Goal: Task Accomplishment & Management: Manage account settings

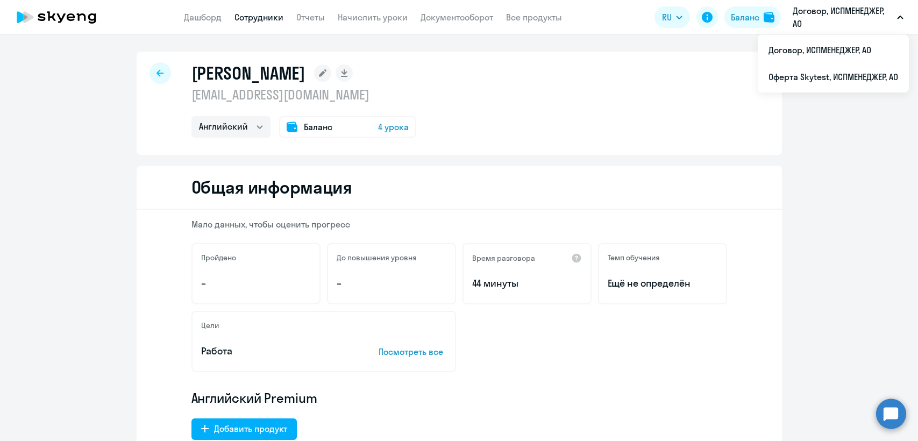
select select "english"
click at [155, 79] on div at bounding box center [161, 73] width 22 height 22
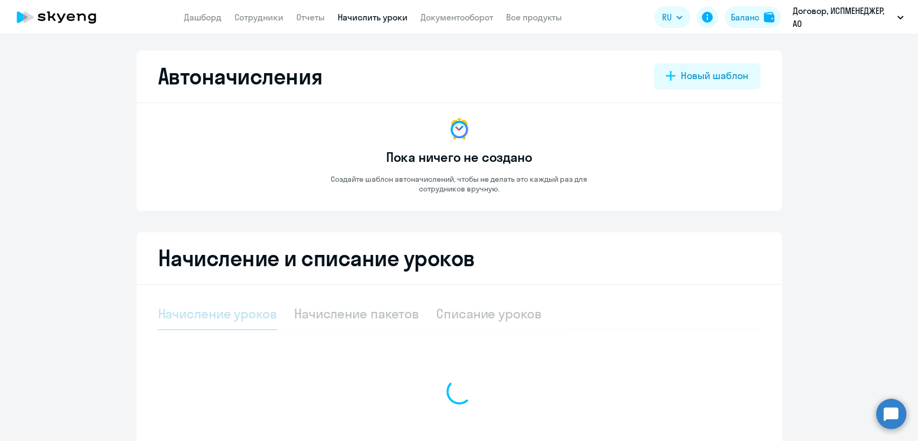
select select "10"
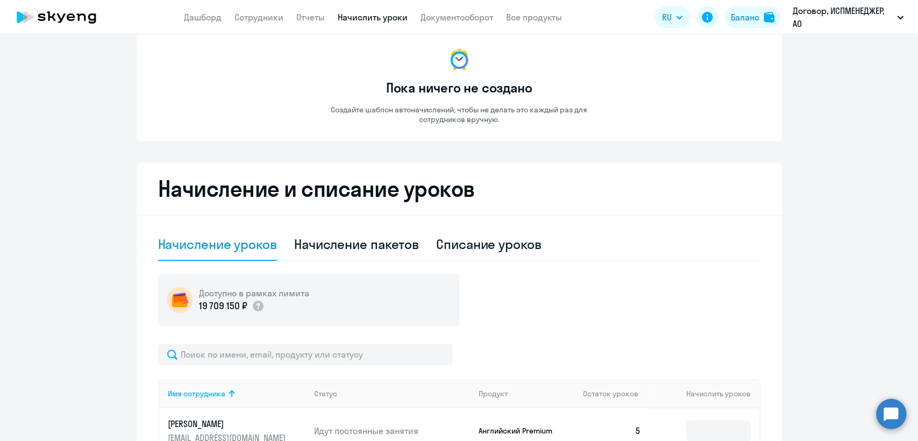
scroll to position [179, 0]
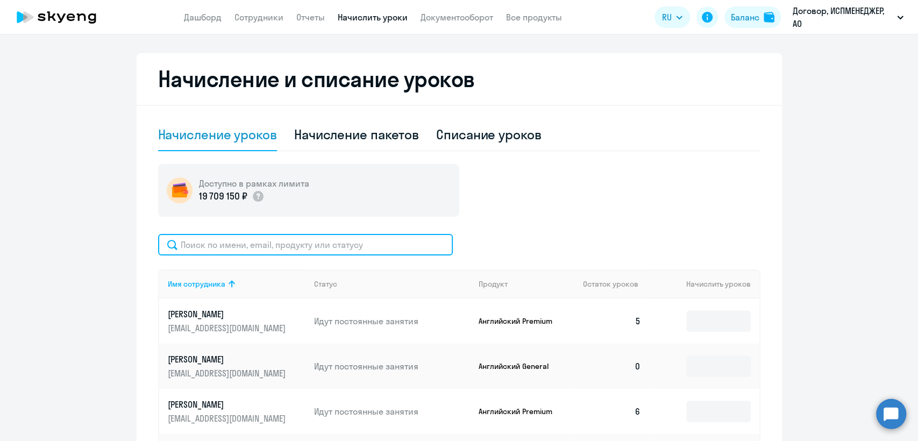
click at [185, 238] on input "text" at bounding box center [305, 245] width 295 height 22
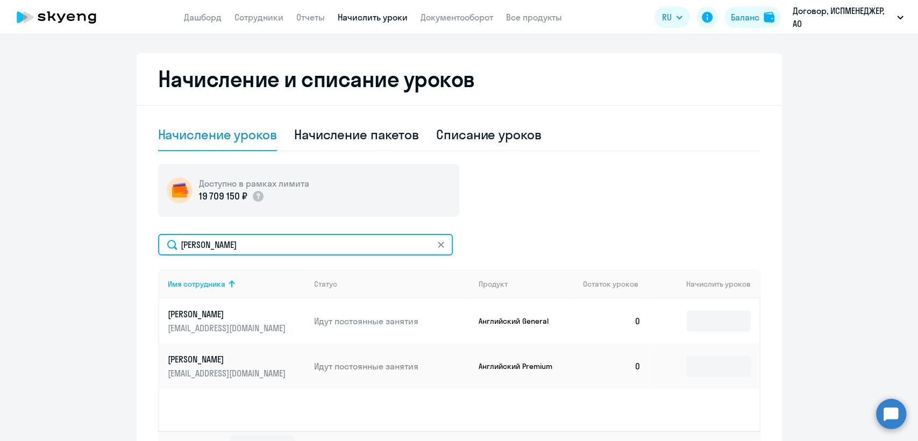
type input "[PERSON_NAME]"
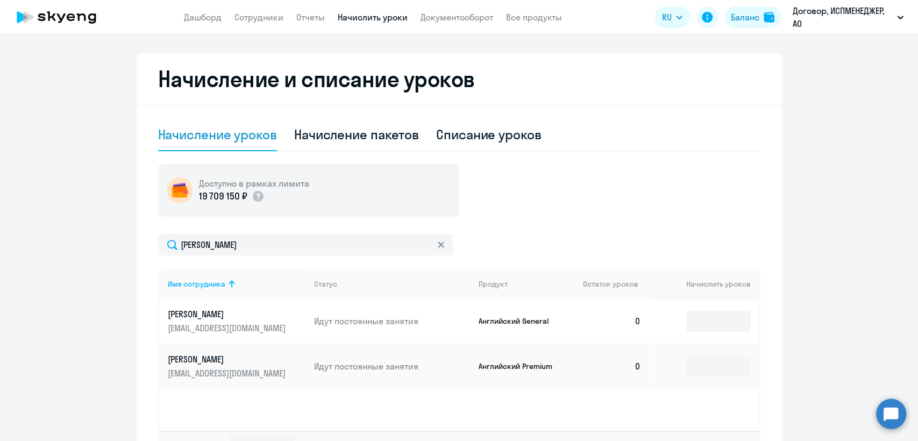
click at [208, 363] on p "[PERSON_NAME]" at bounding box center [228, 359] width 120 height 12
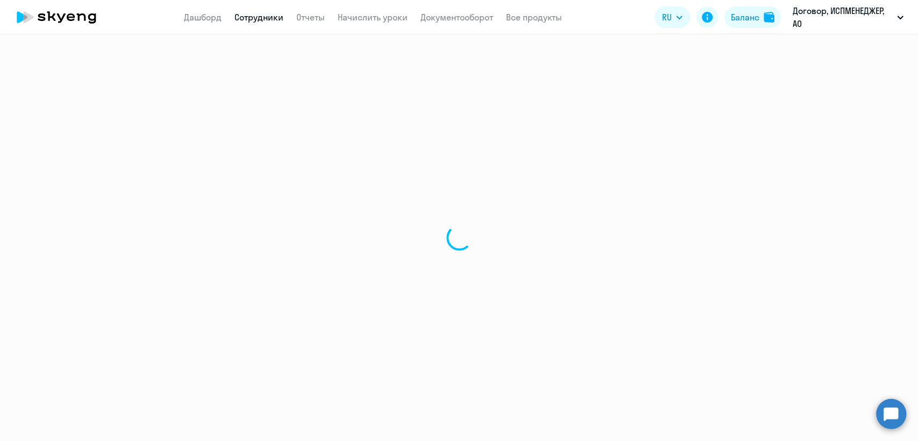
select select "english"
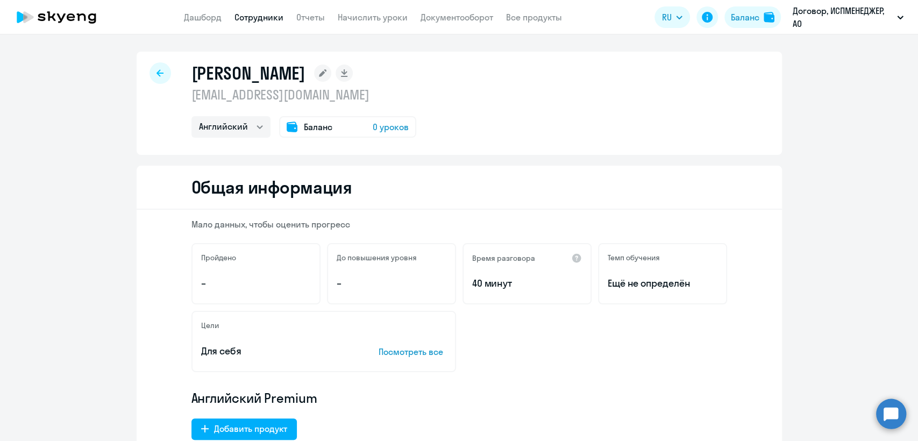
click at [304, 129] on span "Баланс" at bounding box center [318, 126] width 29 height 13
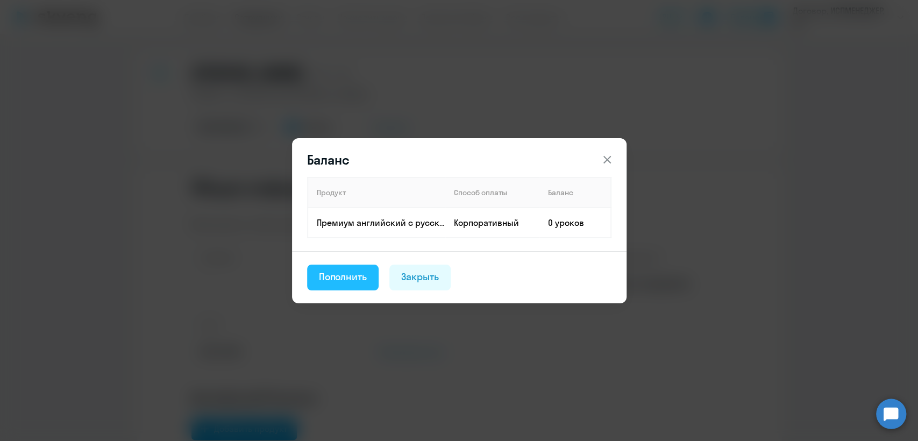
click at [349, 280] on div "Пополнить" at bounding box center [343, 277] width 48 height 14
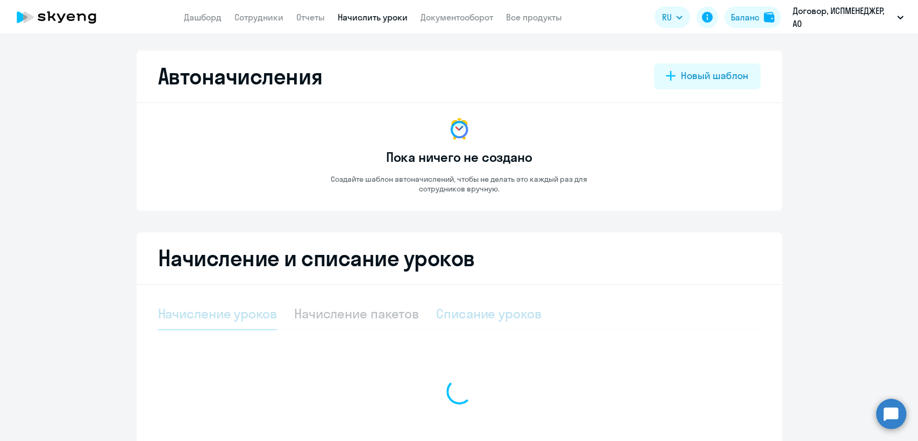
select select "10"
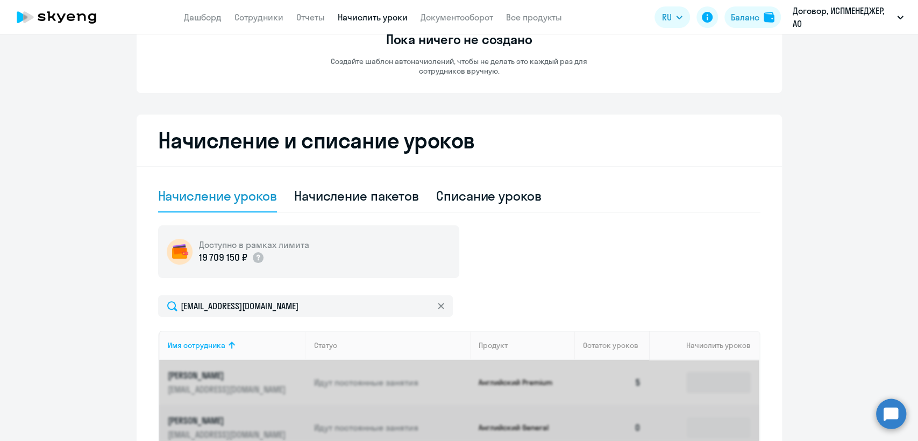
scroll to position [259, 0]
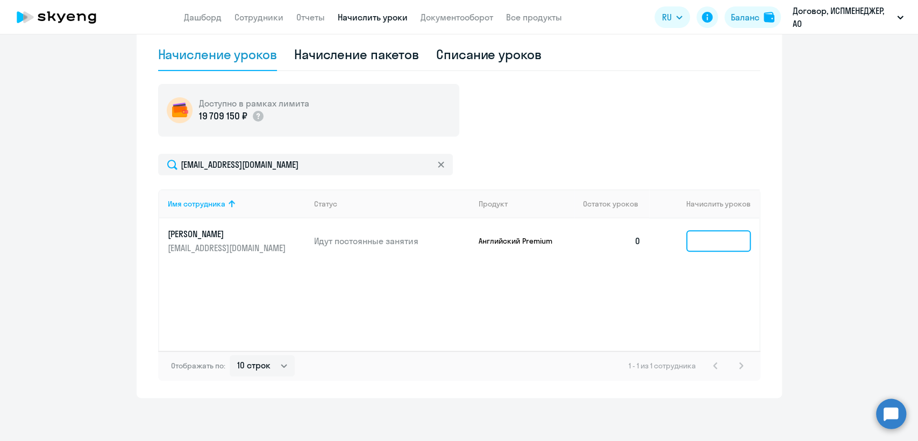
click at [691, 244] on input at bounding box center [718, 241] width 65 height 22
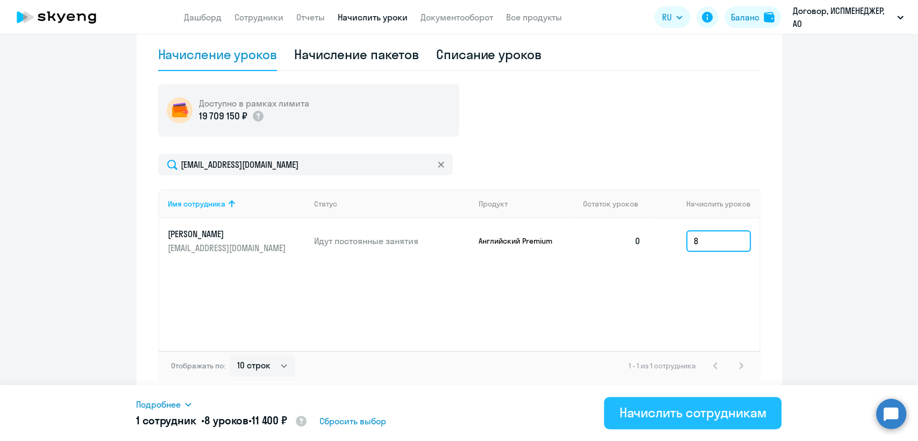
type input "8"
click at [729, 425] on button "Начислить сотрудникам" at bounding box center [692, 413] width 177 height 32
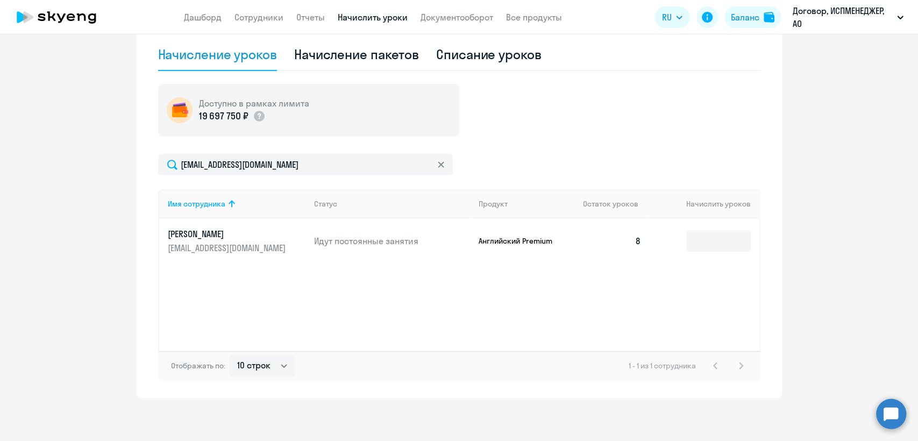
click at [438, 166] on icon at bounding box center [441, 164] width 6 height 6
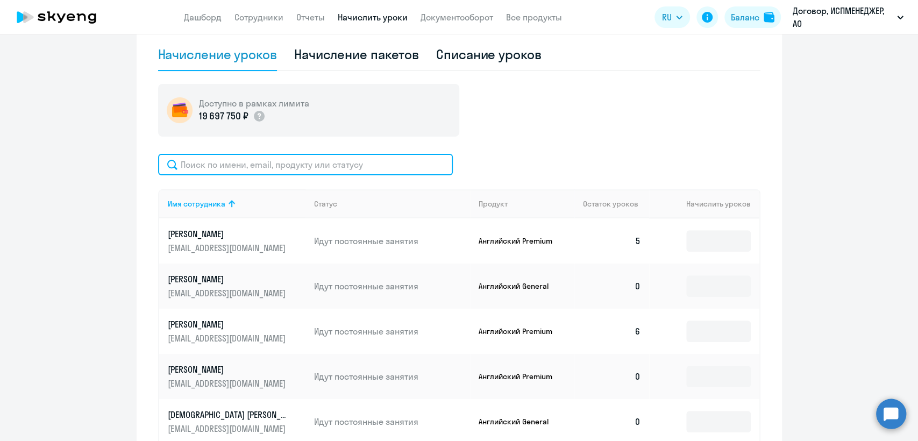
click at [224, 168] on input "text" at bounding box center [305, 165] width 295 height 22
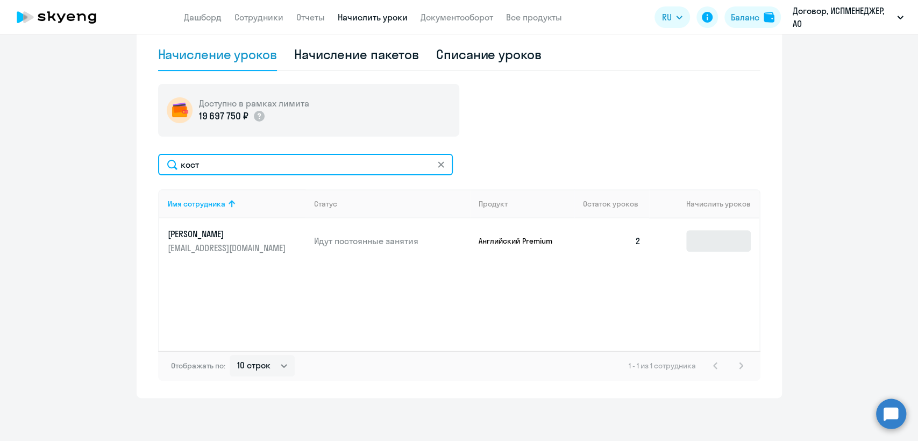
type input "кост"
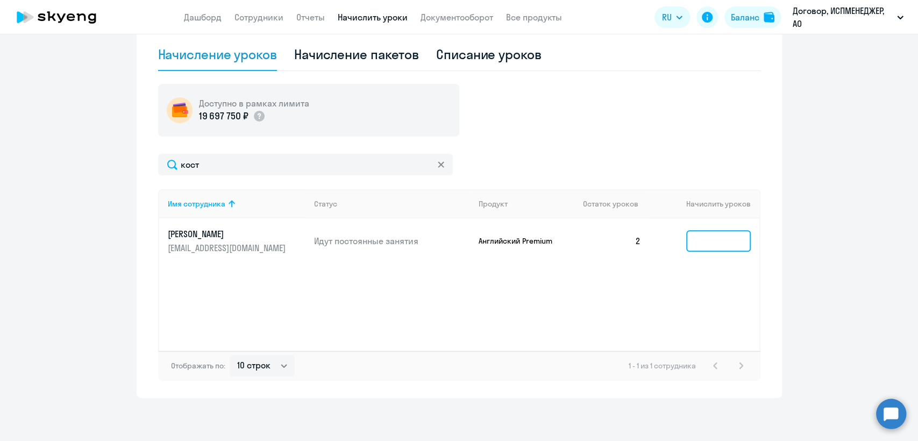
click at [694, 238] on input at bounding box center [718, 241] width 65 height 22
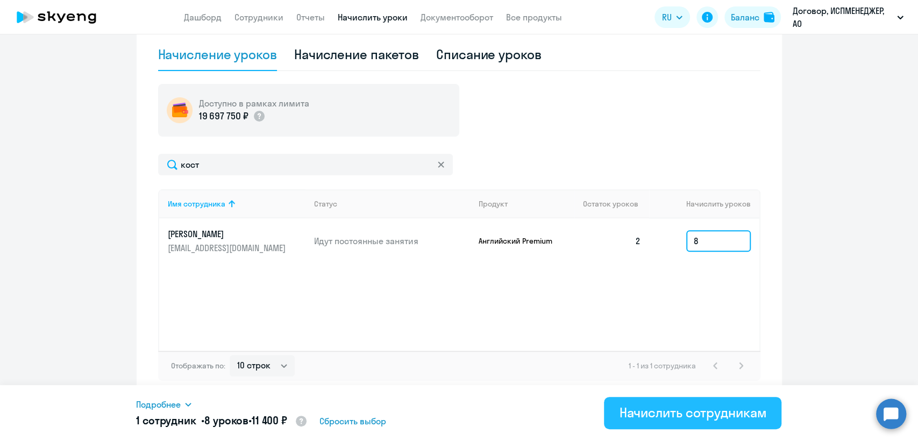
type input "8"
click at [690, 413] on div "Начислить сотрудникам" at bounding box center [692, 412] width 147 height 17
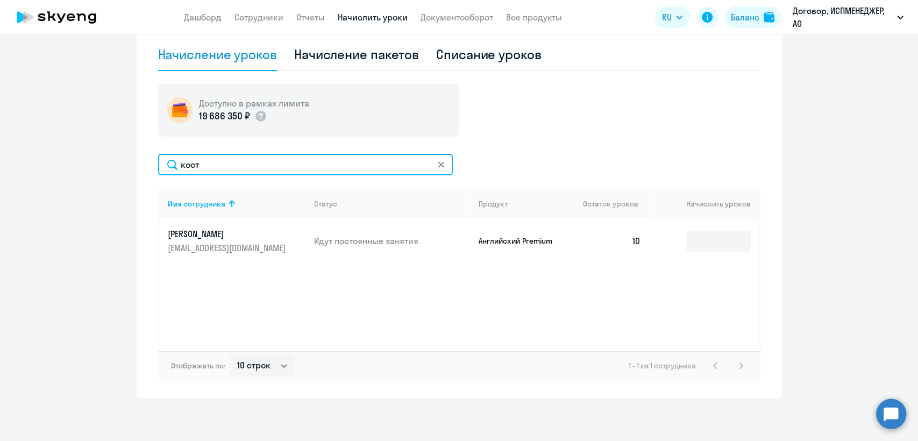
drag, startPoint x: 216, startPoint y: 163, endPoint x: 166, endPoint y: 165, distance: 50.0
click at [166, 165] on input "кост" at bounding box center [305, 165] width 295 height 22
type input "[PERSON_NAME]"
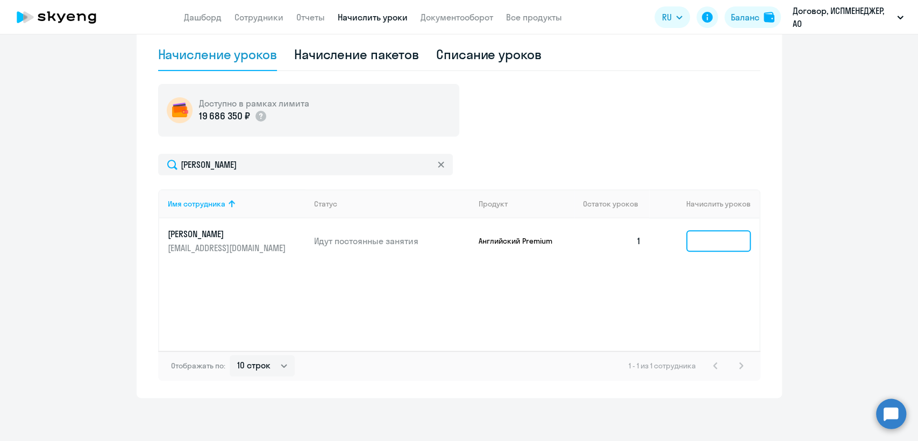
click at [712, 245] on input at bounding box center [718, 241] width 65 height 22
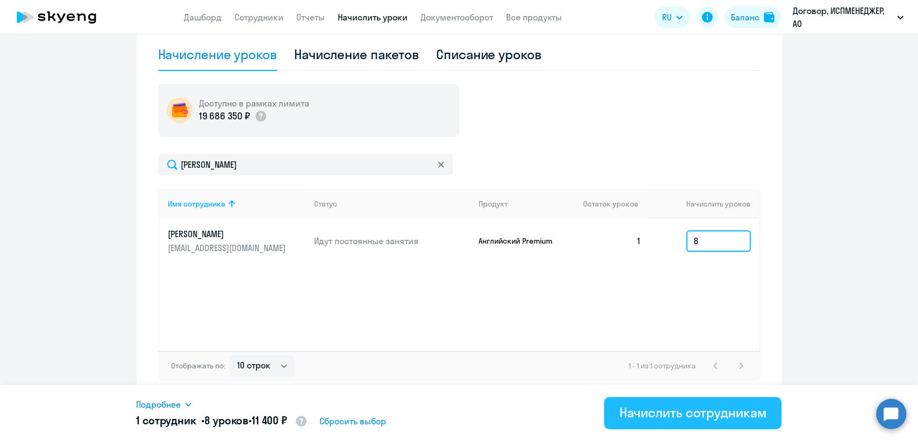
type input "8"
click at [678, 418] on div "Начислить сотрудникам" at bounding box center [692, 412] width 147 height 17
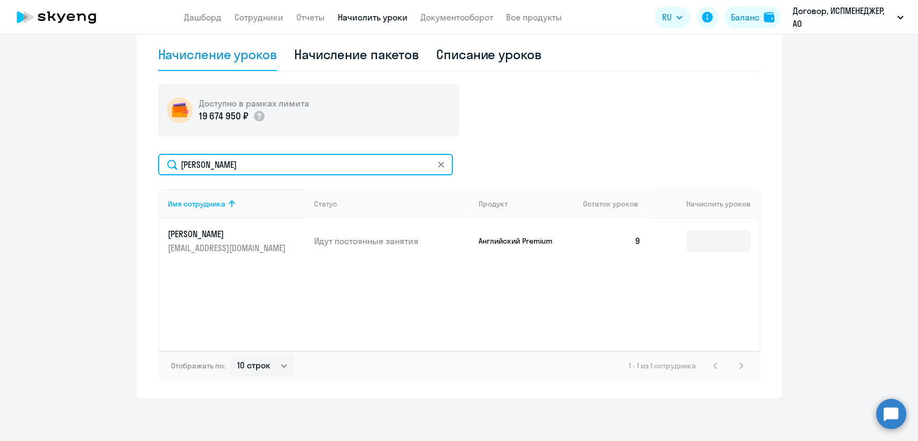
drag, startPoint x: 237, startPoint y: 165, endPoint x: 156, endPoint y: 165, distance: 80.7
click at [158, 165] on input "[PERSON_NAME]" at bounding box center [305, 165] width 295 height 22
type input "мура"
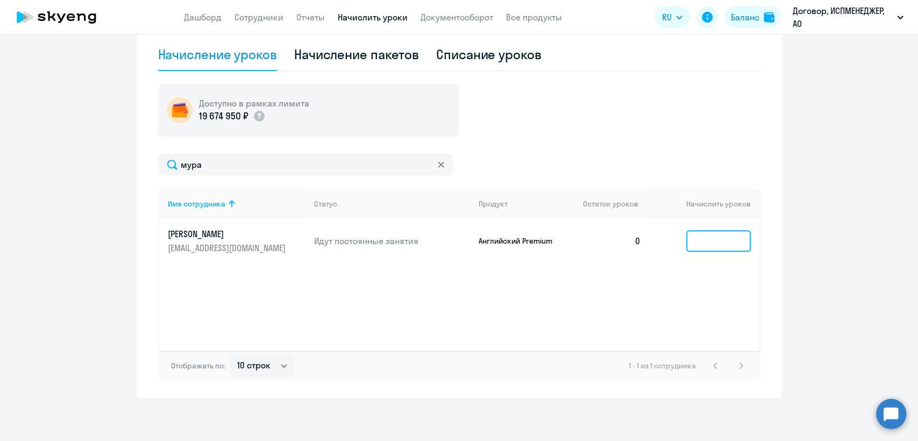
click at [706, 233] on input at bounding box center [718, 241] width 65 height 22
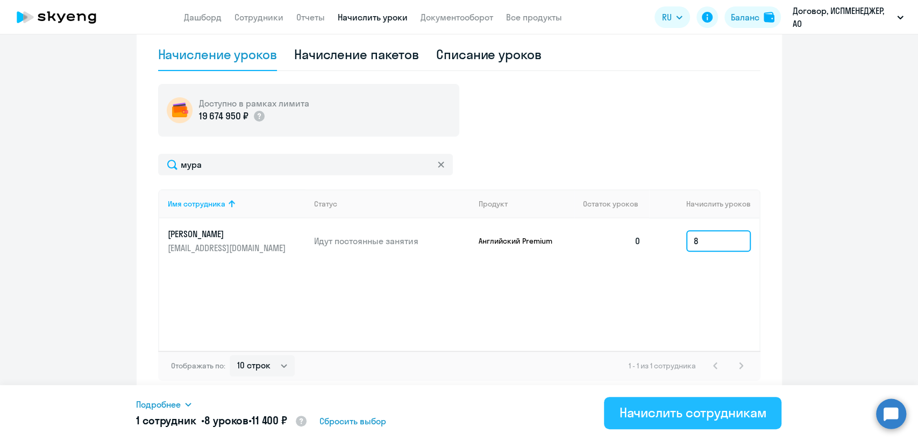
type input "8"
click at [711, 413] on div "Начислить сотрудникам" at bounding box center [692, 412] width 147 height 17
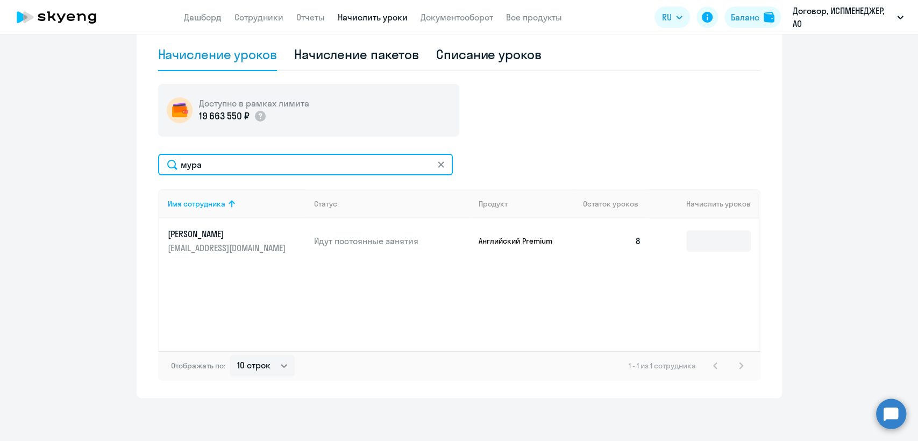
drag, startPoint x: 226, startPoint y: 157, endPoint x: 139, endPoint y: 164, distance: 87.4
click at [139, 164] on div "Начисление и списание уроков Начисление уроков Начисление пакетов Списание урок…" at bounding box center [459, 185] width 645 height 425
type input "дару"
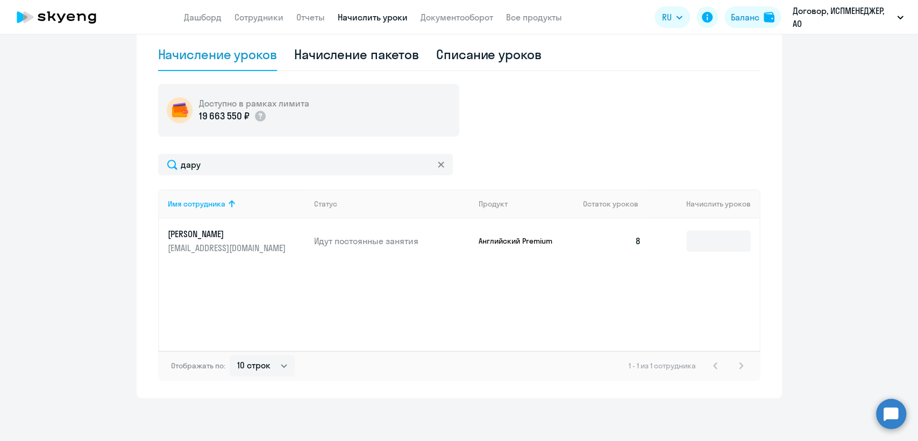
click at [184, 235] on p "[PERSON_NAME]" at bounding box center [228, 234] width 120 height 12
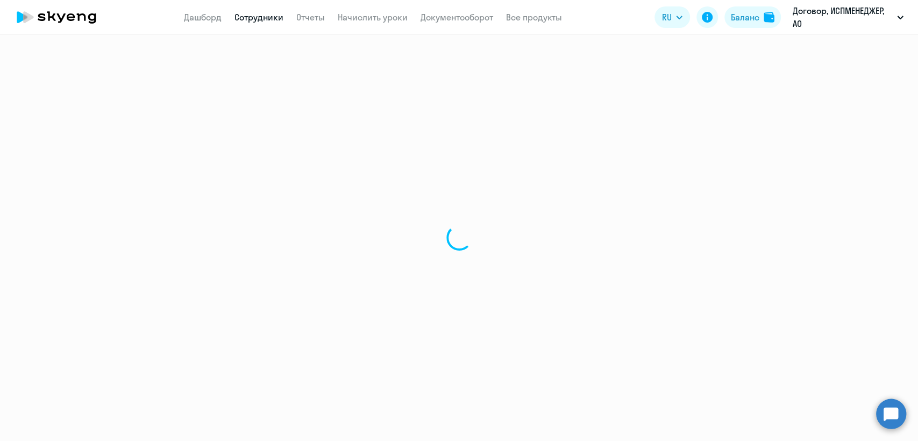
select select "english"
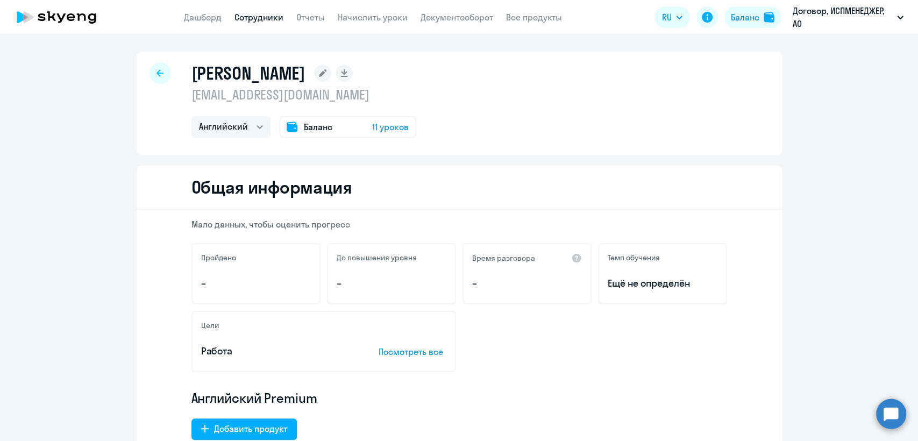
click at [161, 74] on div at bounding box center [161, 73] width 22 height 22
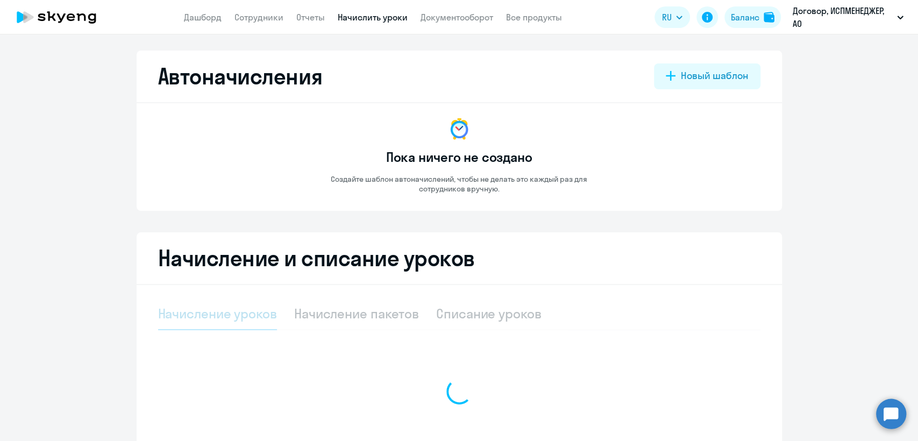
select select "10"
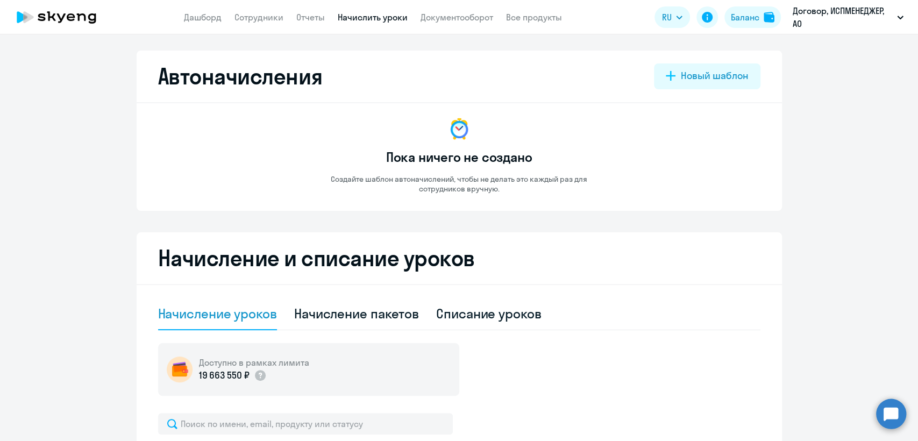
scroll to position [239, 0]
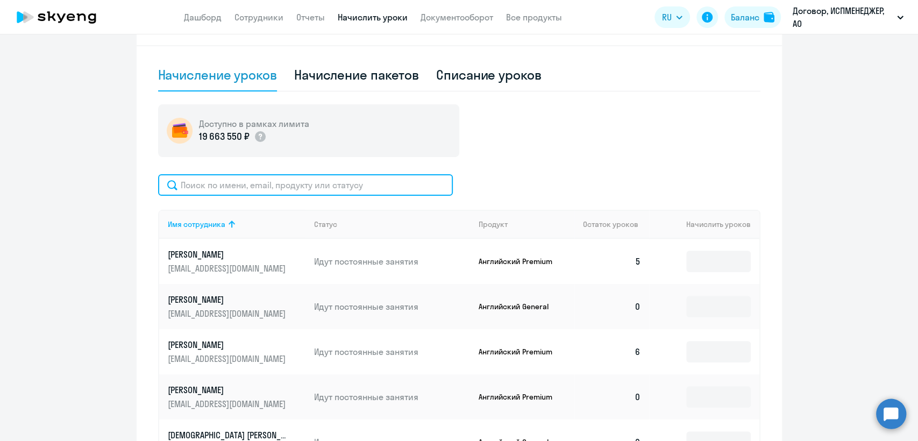
click at [186, 183] on input "text" at bounding box center [305, 185] width 295 height 22
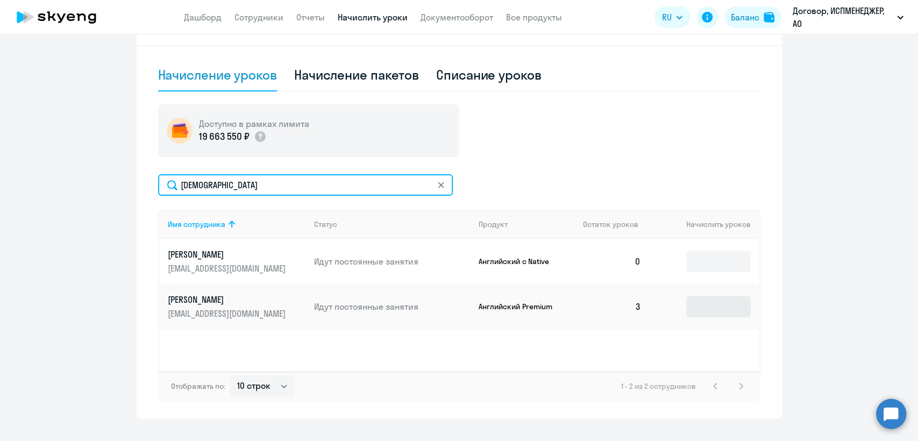
type input "[DEMOGRAPHIC_DATA]"
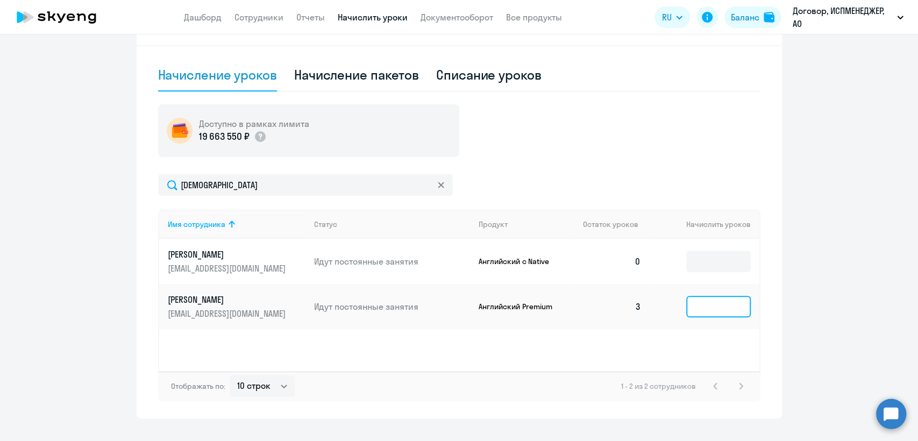
click at [706, 308] on input at bounding box center [718, 307] width 65 height 22
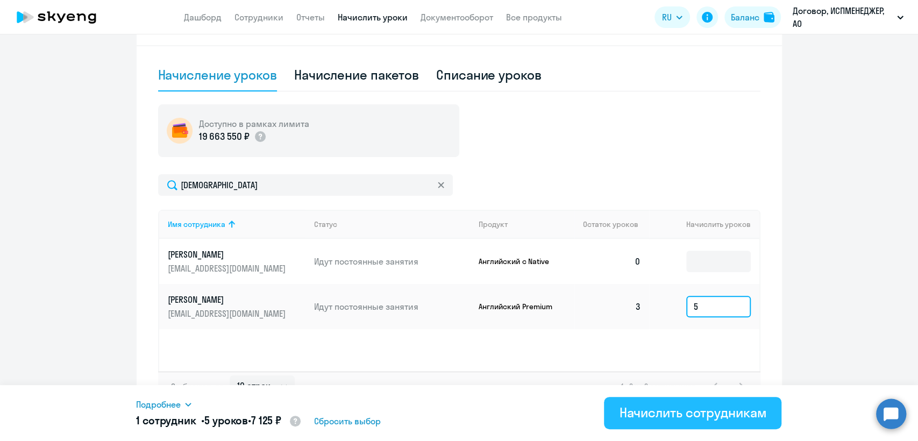
type input "5"
click at [699, 415] on div "Начислить сотрудникам" at bounding box center [692, 412] width 147 height 17
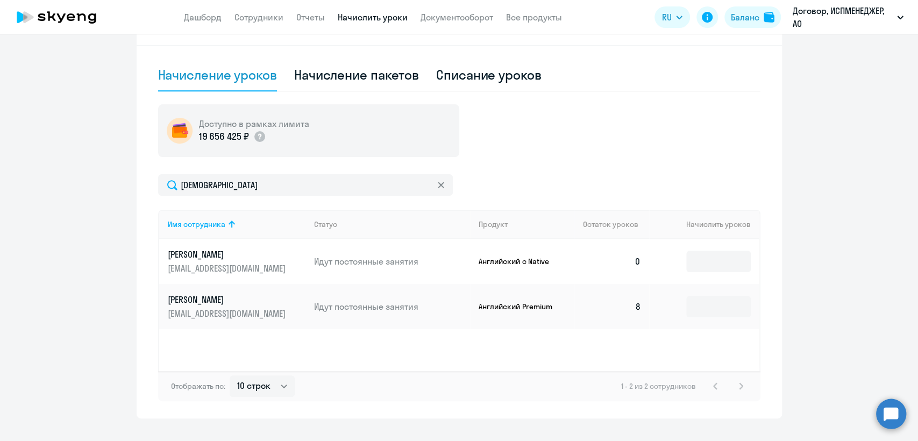
click at [438, 184] on icon at bounding box center [441, 185] width 6 height 6
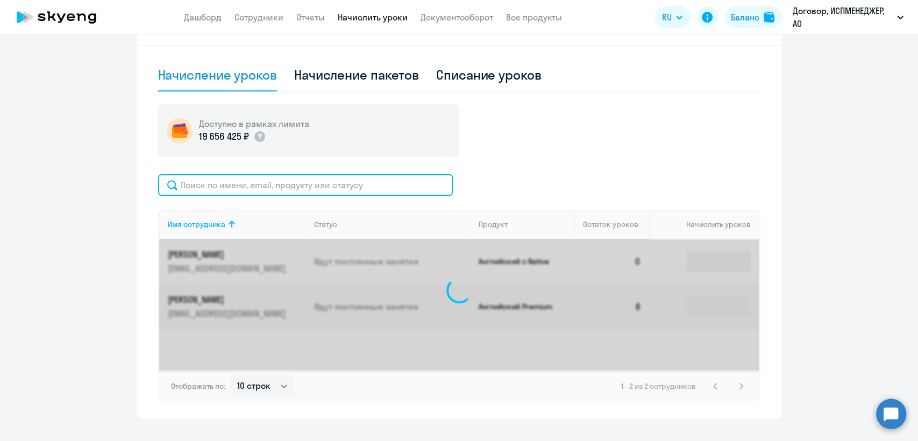
click at [247, 184] on input "text" at bounding box center [305, 185] width 295 height 22
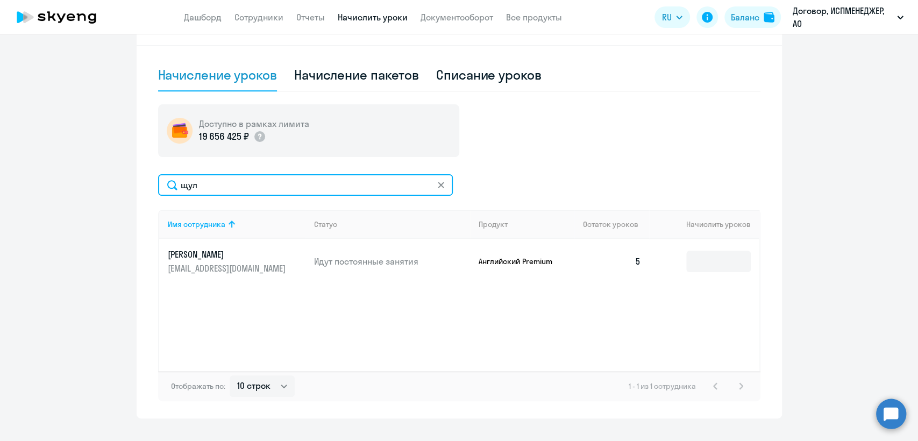
type input "щул"
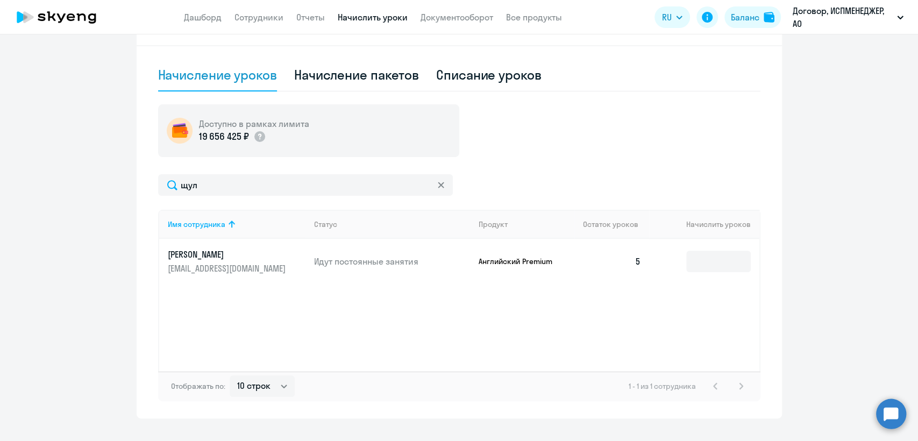
click at [185, 254] on p "[PERSON_NAME]" at bounding box center [228, 254] width 120 height 12
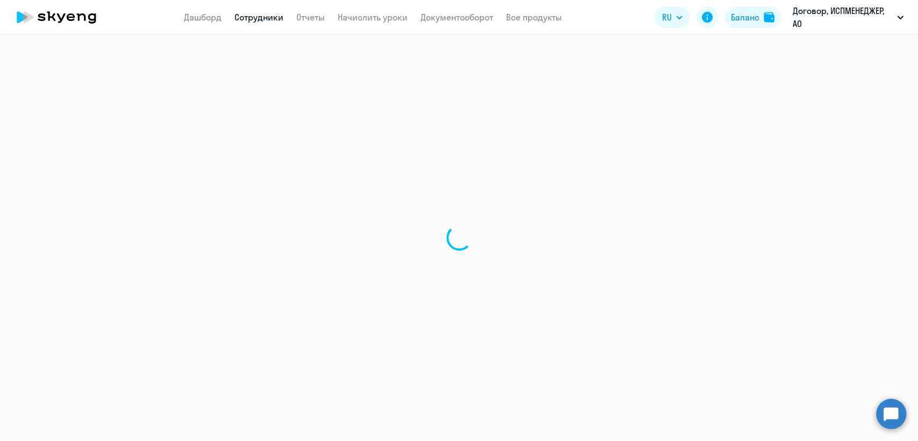
select select "english"
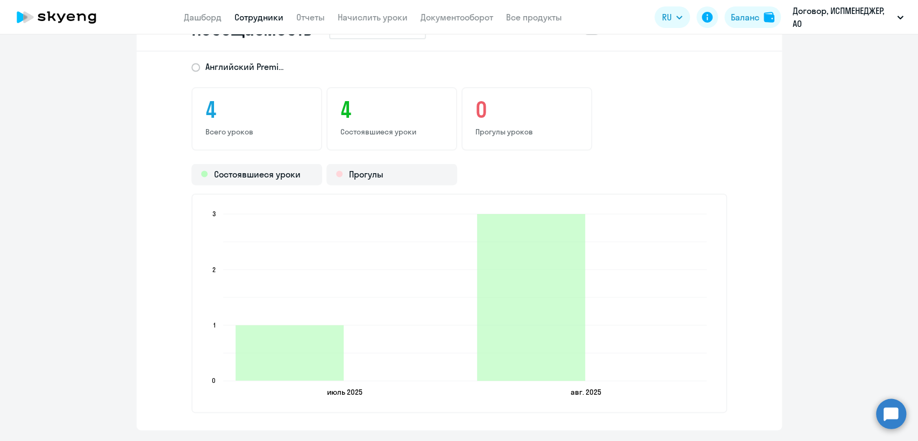
scroll to position [1255, 0]
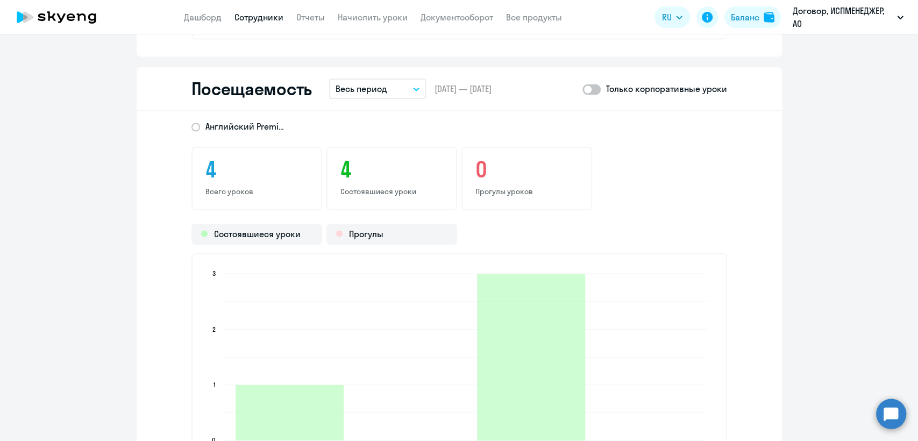
click at [413, 90] on button "Весь период" at bounding box center [377, 89] width 97 height 20
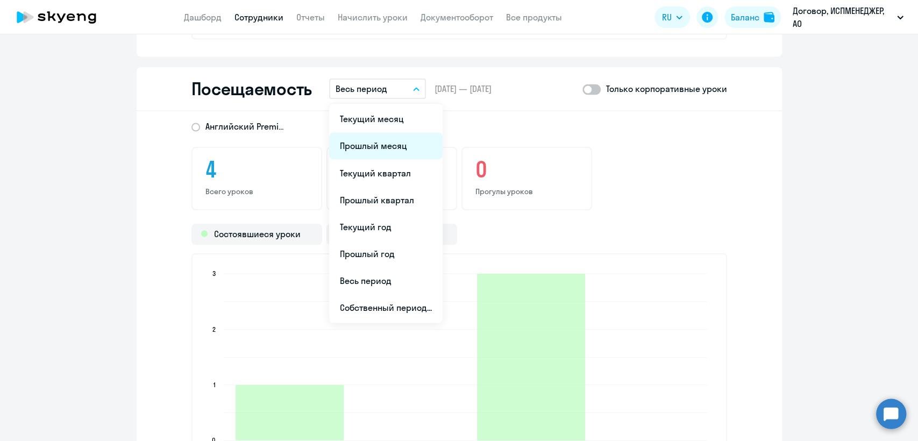
click at [383, 144] on li "Прошлый месяц" at bounding box center [385, 145] width 113 height 27
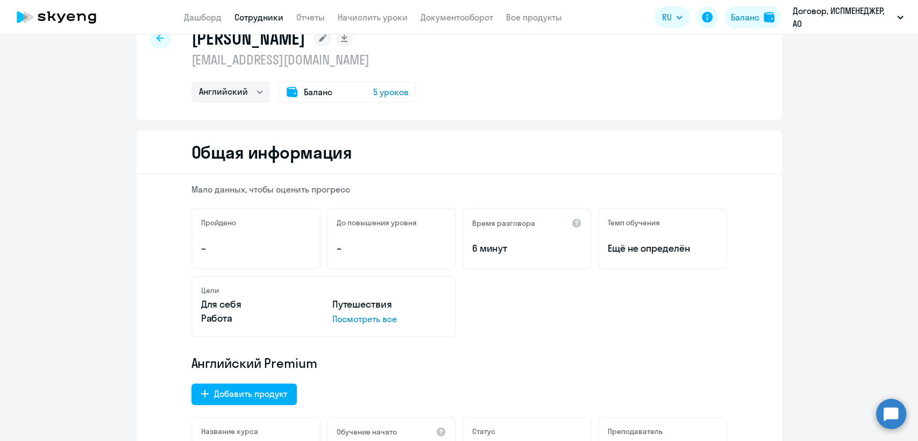
scroll to position [0, 0]
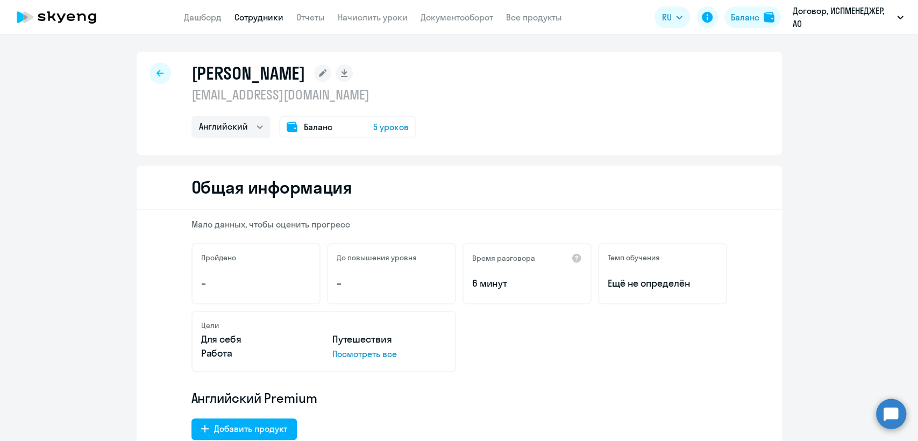
click at [151, 67] on div at bounding box center [161, 73] width 22 height 22
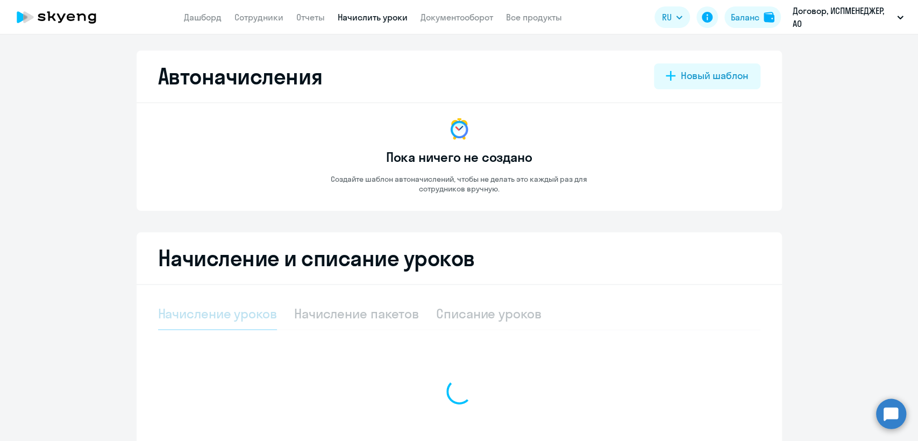
select select "10"
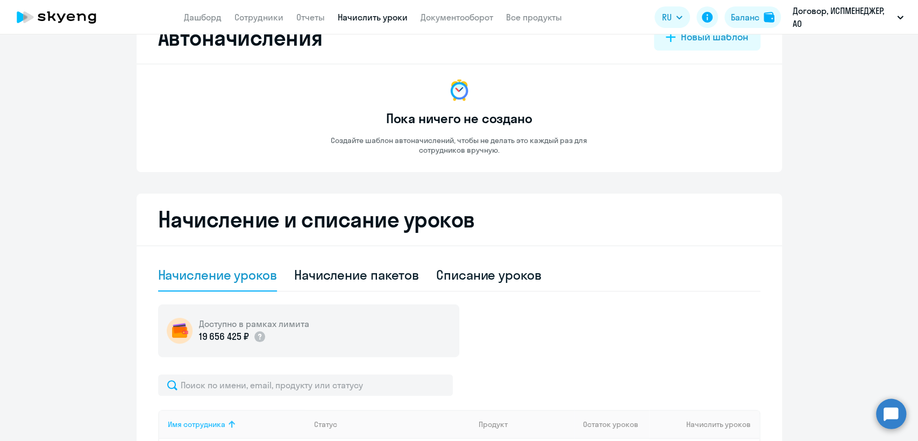
scroll to position [60, 0]
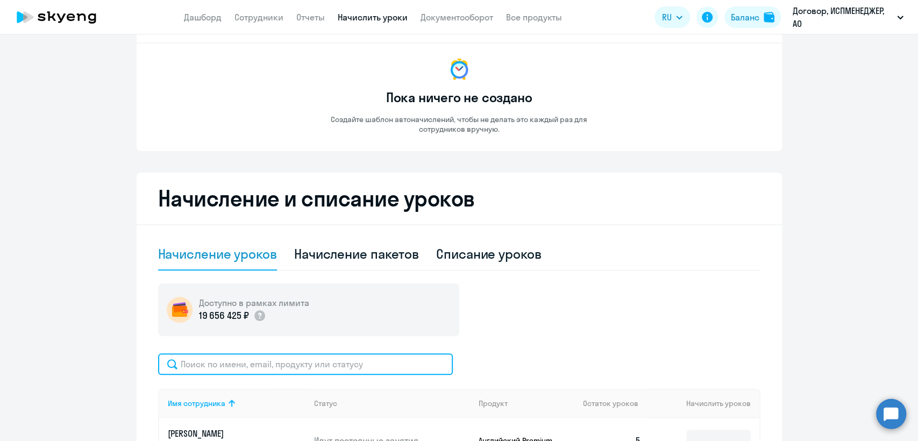
click at [217, 358] on input "text" at bounding box center [305, 364] width 295 height 22
click at [185, 363] on input "д+люб" at bounding box center [305, 364] width 295 height 22
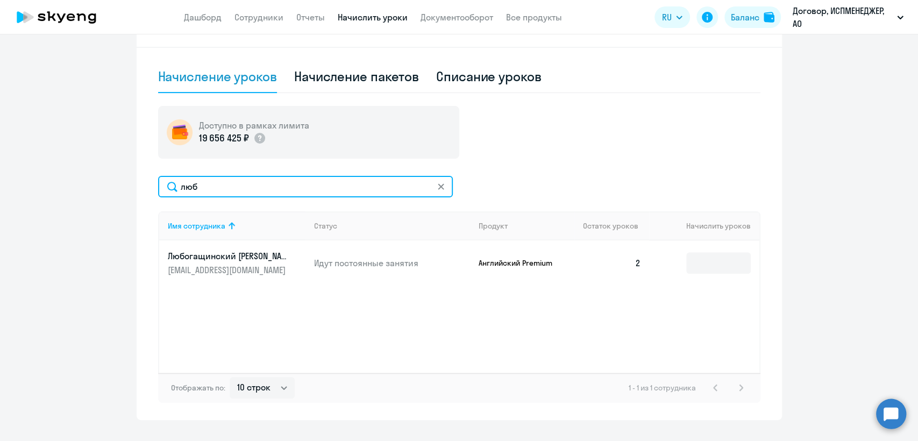
scroll to position [239, 0]
type input "люб"
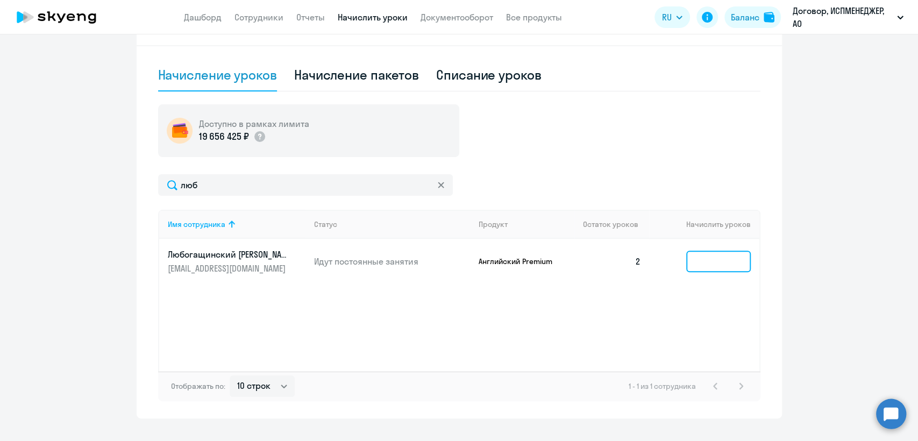
click at [708, 261] on input at bounding box center [718, 262] width 65 height 22
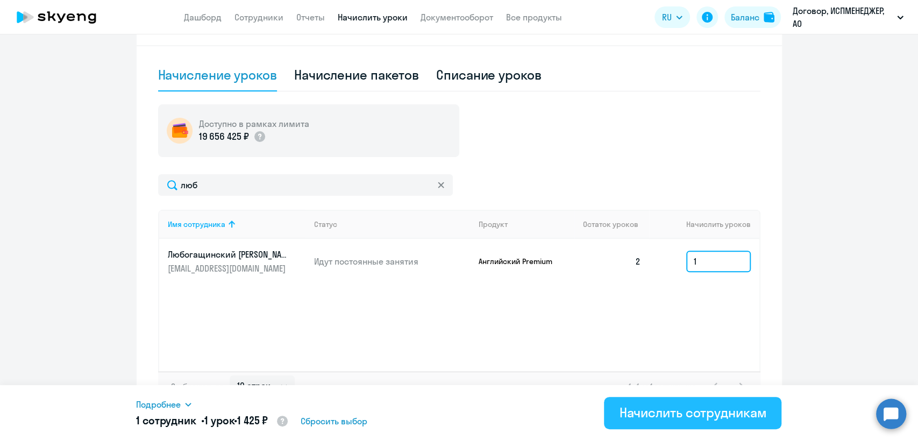
type input "1"
click at [675, 419] on div "Начислить сотрудникам" at bounding box center [692, 412] width 147 height 17
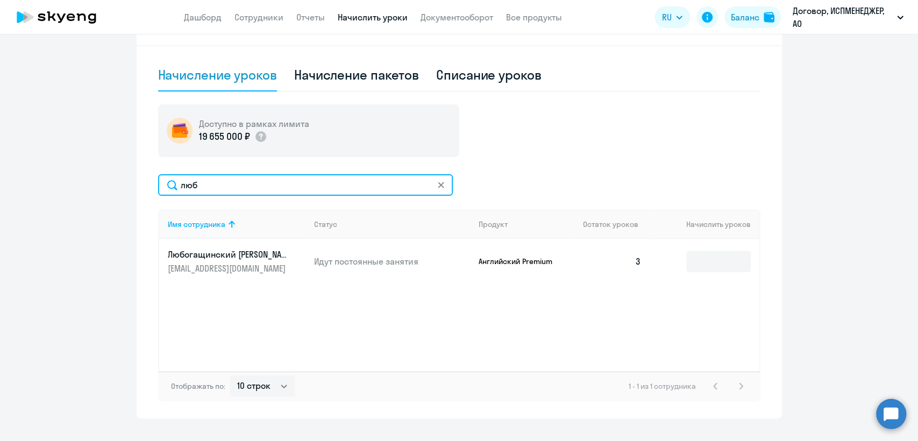
drag, startPoint x: 210, startPoint y: 186, endPoint x: 168, endPoint y: 185, distance: 42.5
click at [168, 185] on input "люб" at bounding box center [305, 185] width 295 height 22
type input "мял"
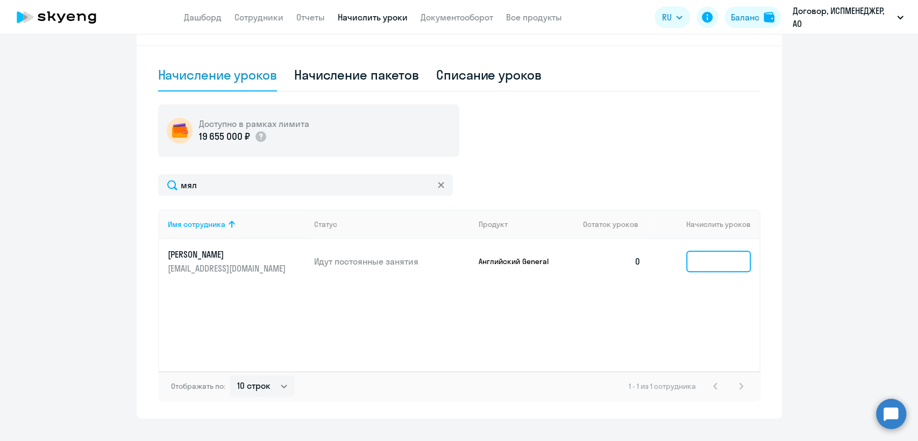
click at [691, 265] on input at bounding box center [718, 262] width 65 height 22
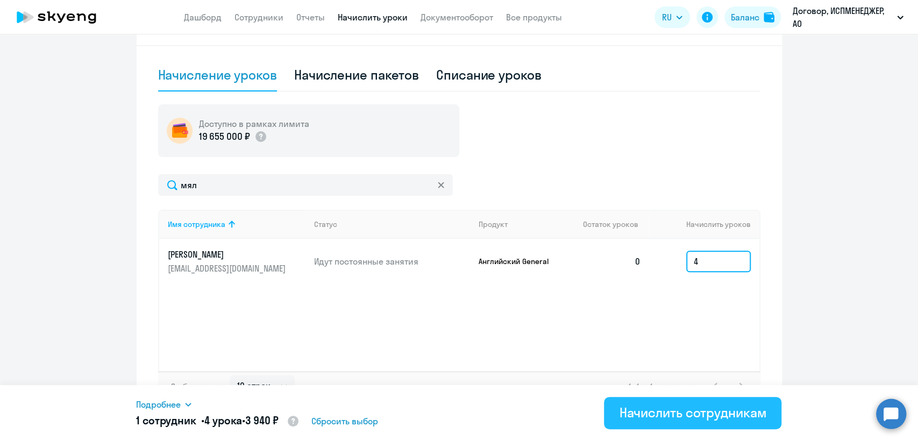
type input "4"
click at [690, 424] on button "Начислить сотрудникам" at bounding box center [692, 413] width 177 height 32
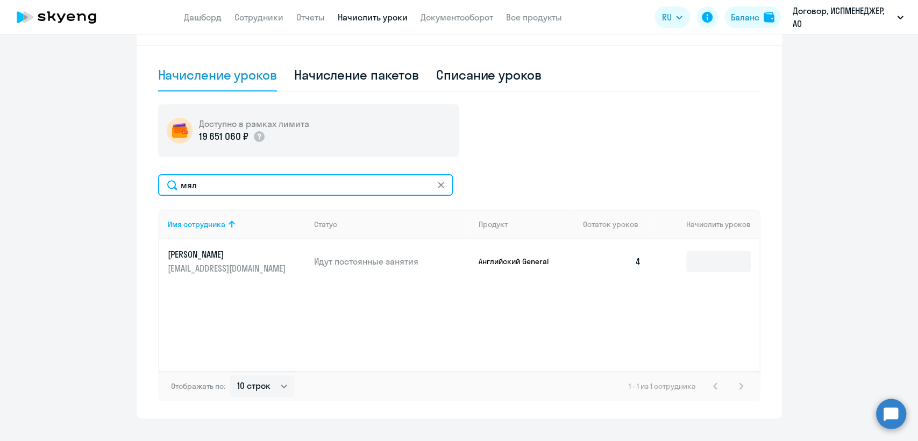
drag, startPoint x: 219, startPoint y: 184, endPoint x: 144, endPoint y: 180, distance: 75.4
click at [144, 180] on div "Начисление и списание уроков Начисление уроков Начисление пакетов Списание урок…" at bounding box center [459, 206] width 645 height 425
type input "бел"
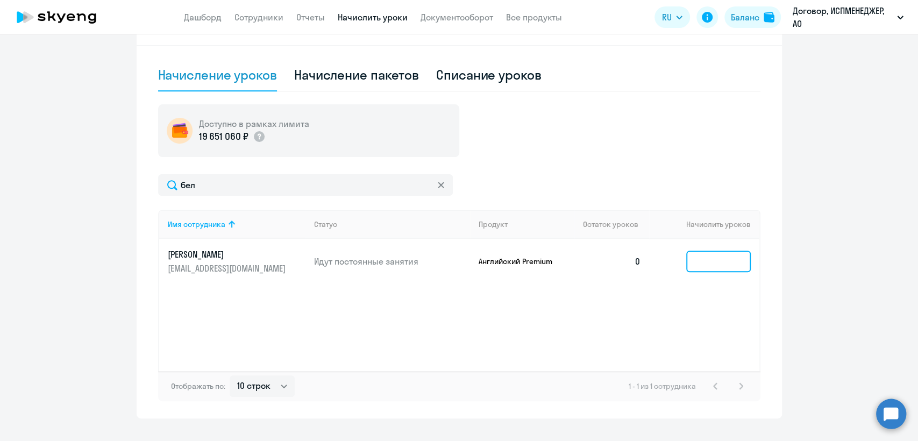
click at [726, 262] on input at bounding box center [718, 262] width 65 height 22
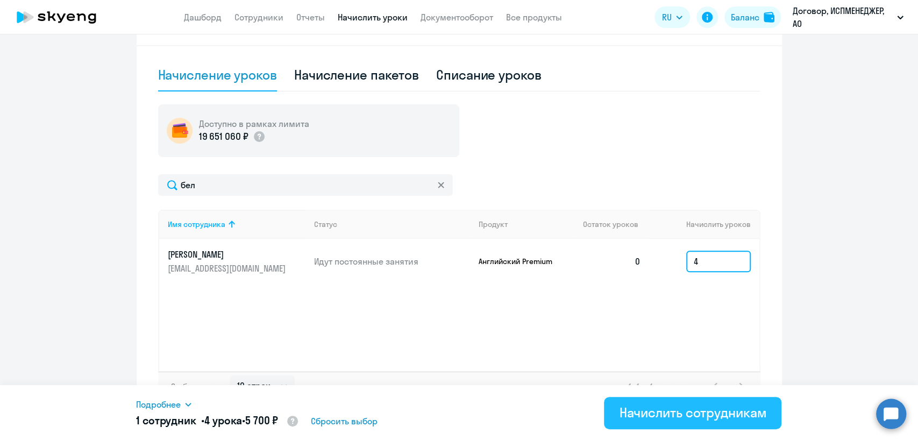
type input "4"
click at [645, 409] on div "Начислить сотрудникам" at bounding box center [692, 412] width 147 height 17
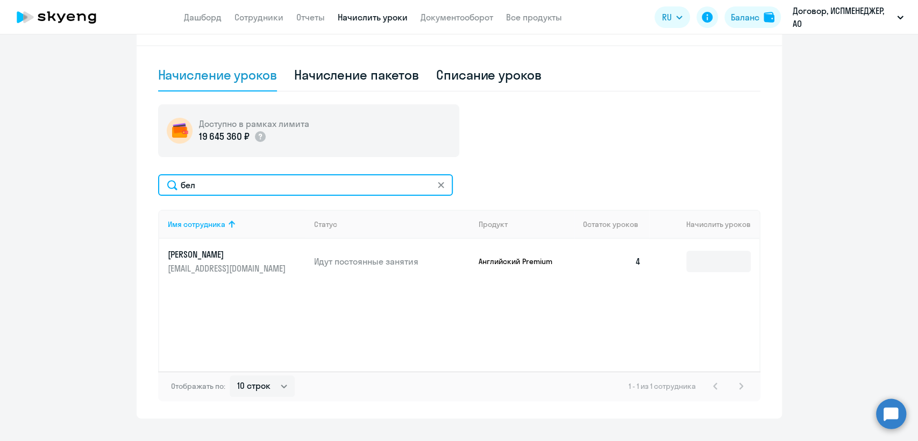
drag, startPoint x: 201, startPoint y: 190, endPoint x: 158, endPoint y: 189, distance: 43.0
click at [158, 189] on input "бел" at bounding box center [305, 185] width 295 height 22
type input "буч"
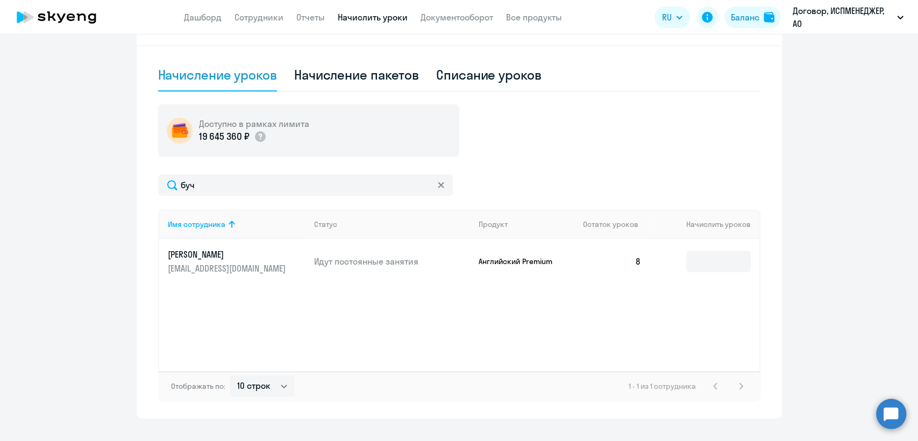
click at [187, 263] on p "[EMAIL_ADDRESS][DOMAIN_NAME]" at bounding box center [228, 268] width 120 height 12
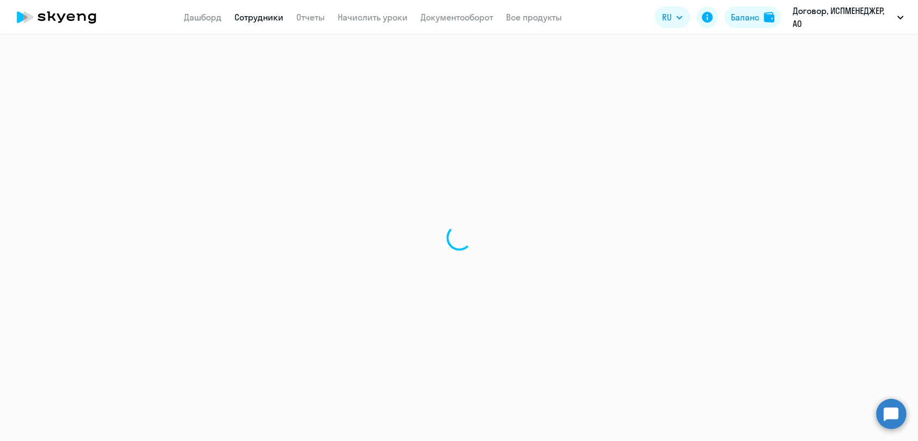
select select "english"
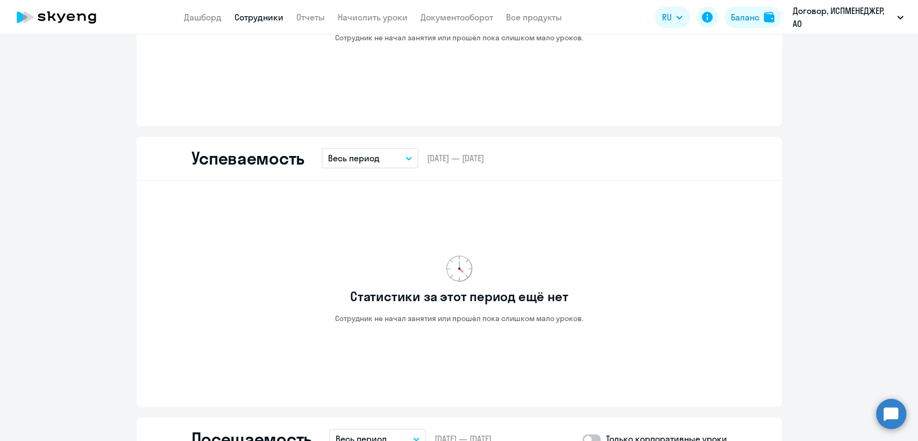
scroll to position [595, 0]
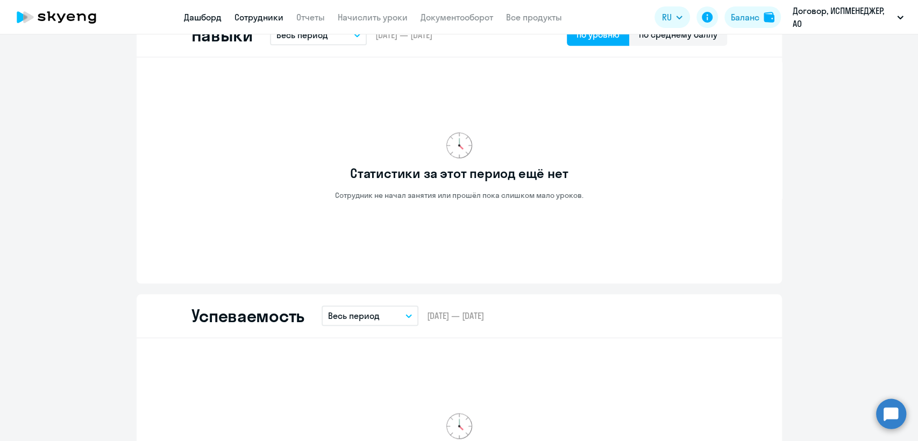
click at [202, 15] on link "Дашборд" at bounding box center [203, 17] width 38 height 11
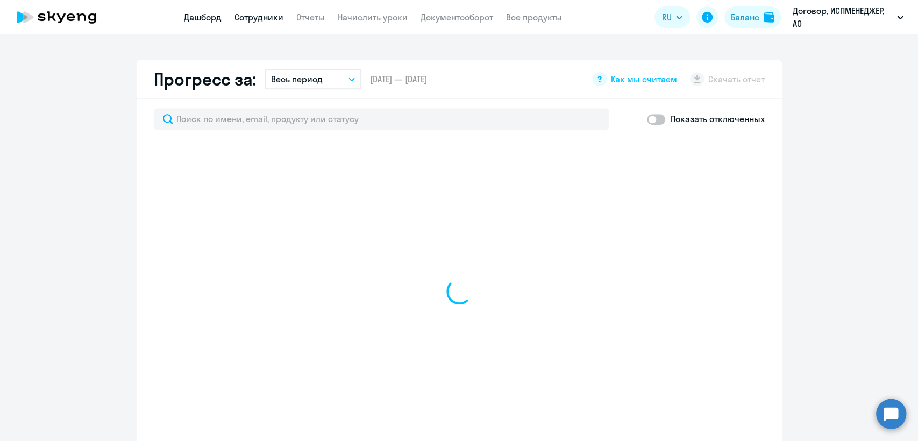
scroll to position [671, 0]
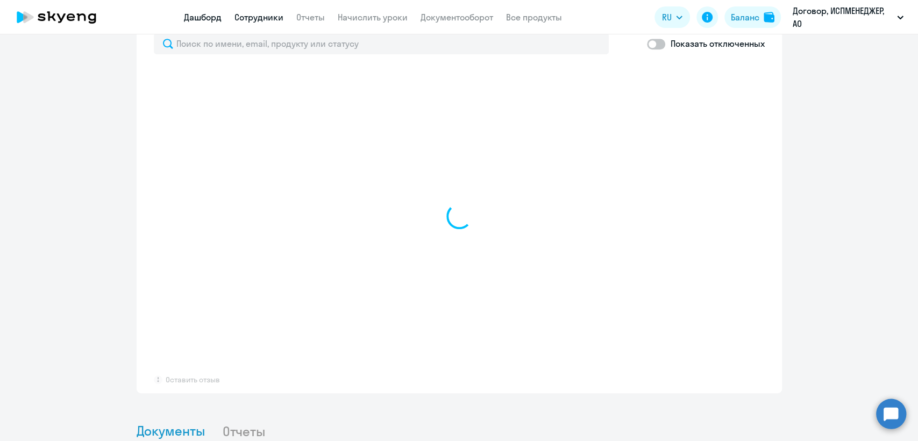
click at [254, 16] on link "Сотрудники" at bounding box center [258, 17] width 49 height 11
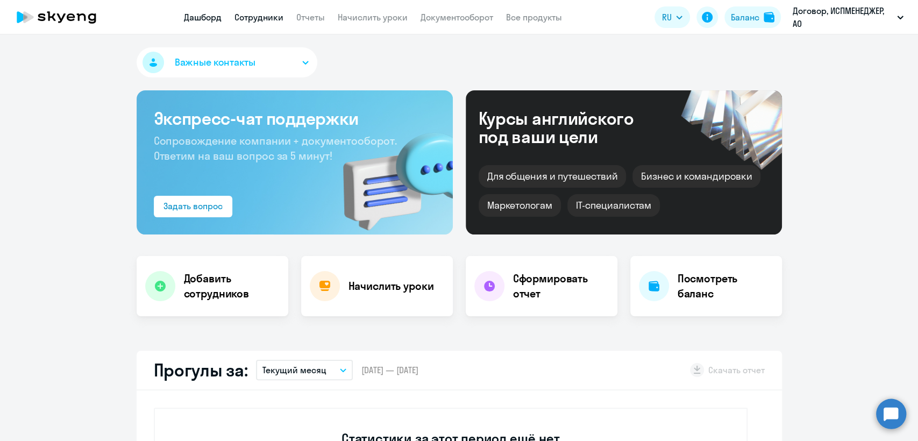
select select "30"
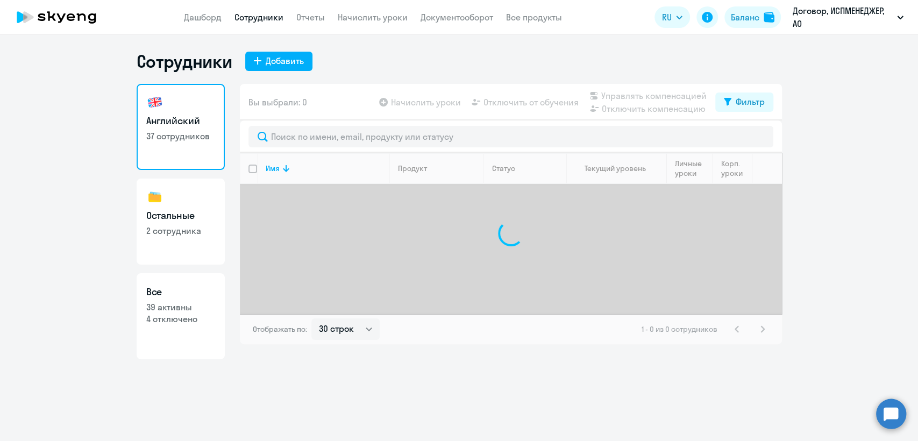
click at [183, 241] on link "Остальные 2 сотрудника" at bounding box center [181, 222] width 88 height 86
select select "30"
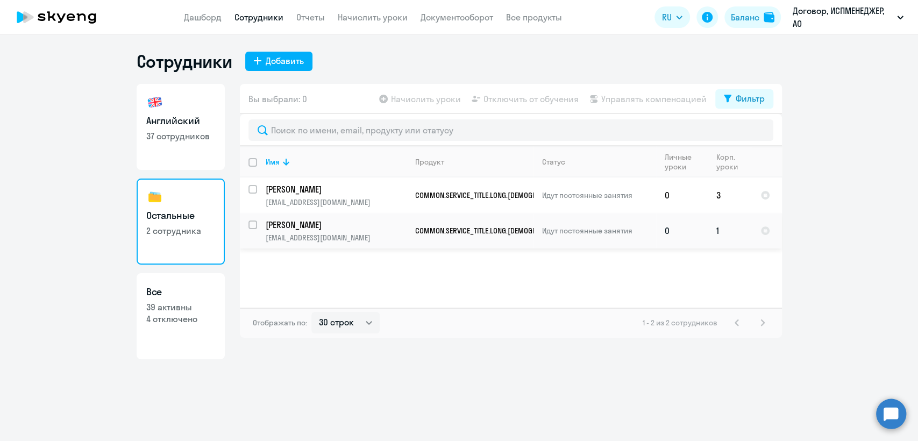
click at [351, 229] on p "[PERSON_NAME]" at bounding box center [336, 225] width 140 height 12
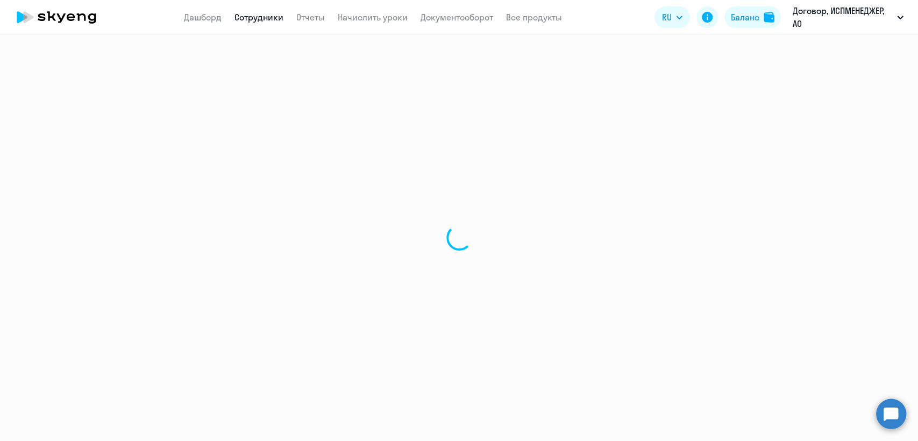
select select "others"
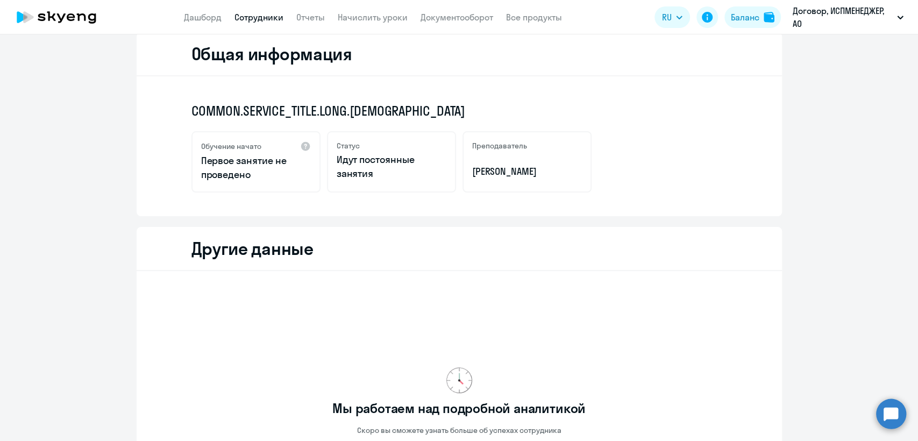
scroll to position [72, 0]
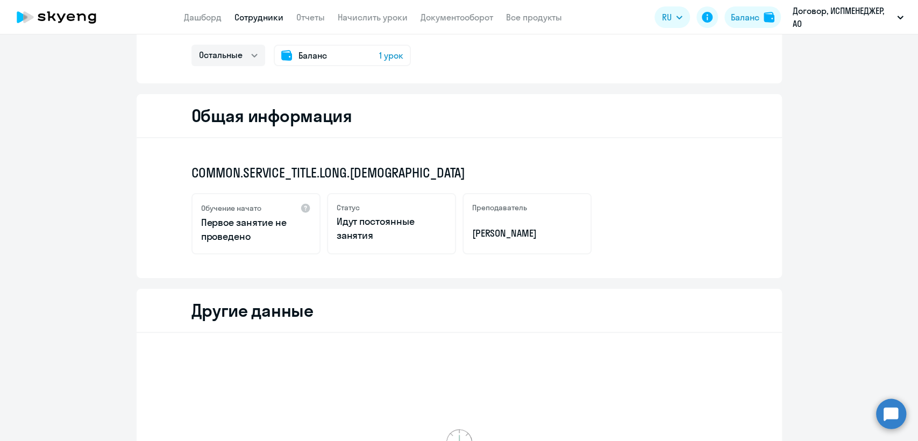
click at [301, 57] on span "Баланс" at bounding box center [313, 55] width 29 height 13
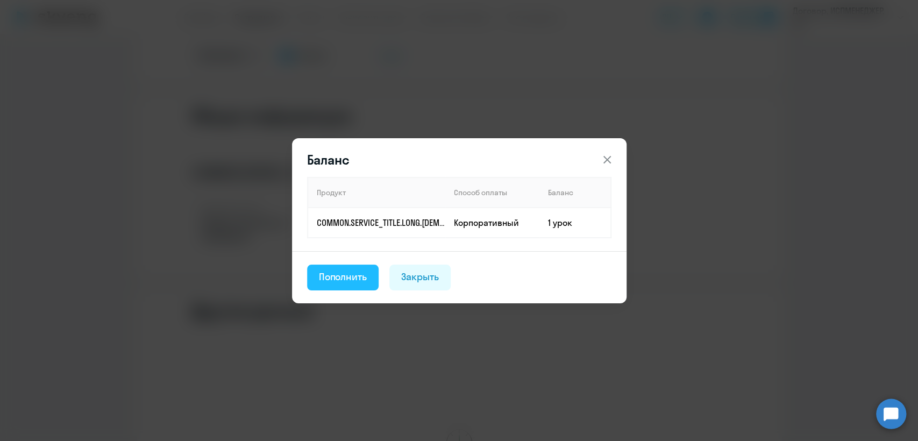
click at [349, 277] on div "Пополнить" at bounding box center [343, 277] width 48 height 14
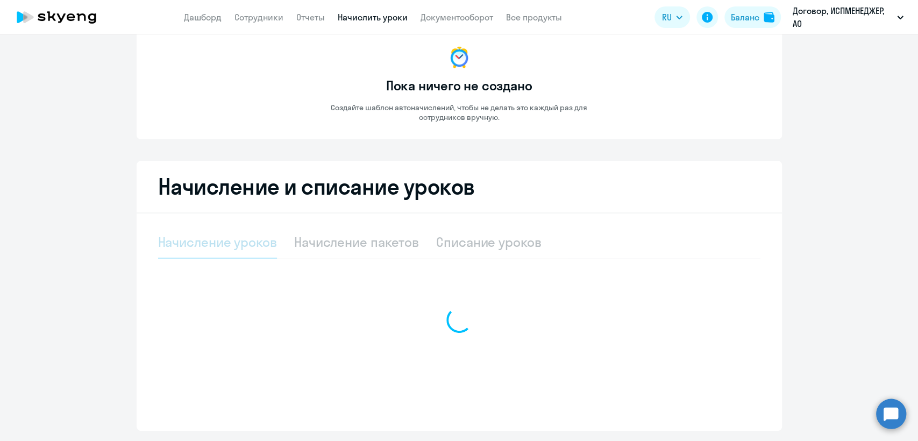
select select "10"
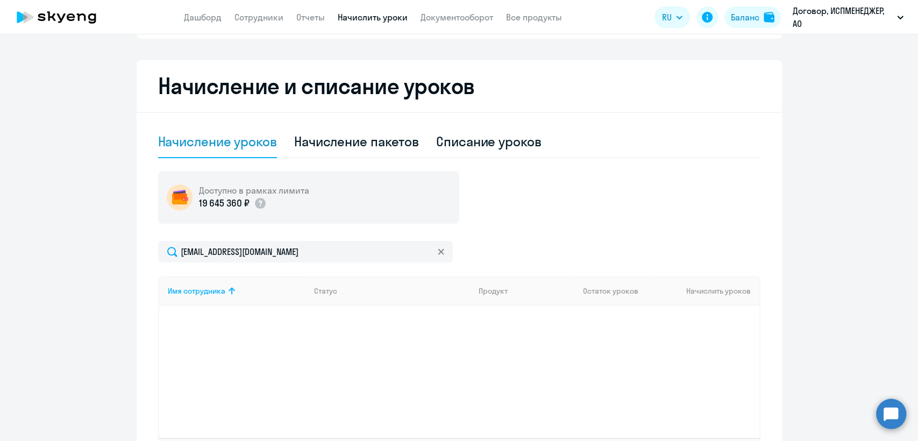
scroll to position [259, 0]
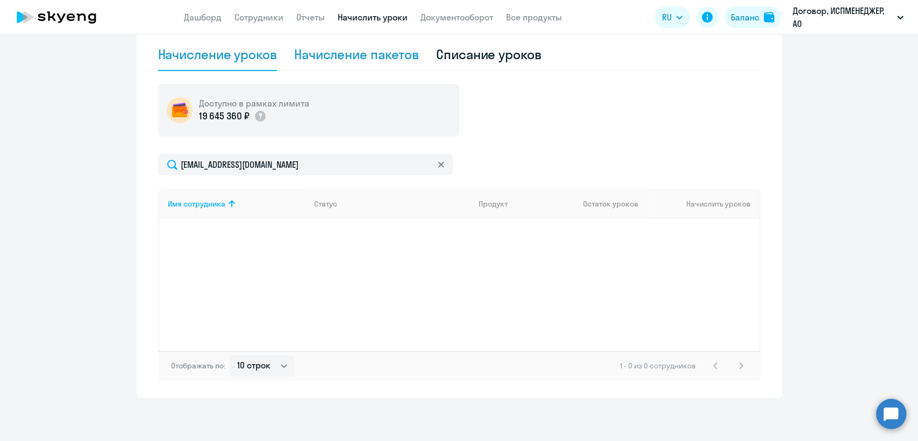
click at [381, 57] on div "Начисление пакетов" at bounding box center [356, 54] width 125 height 17
select select "10"
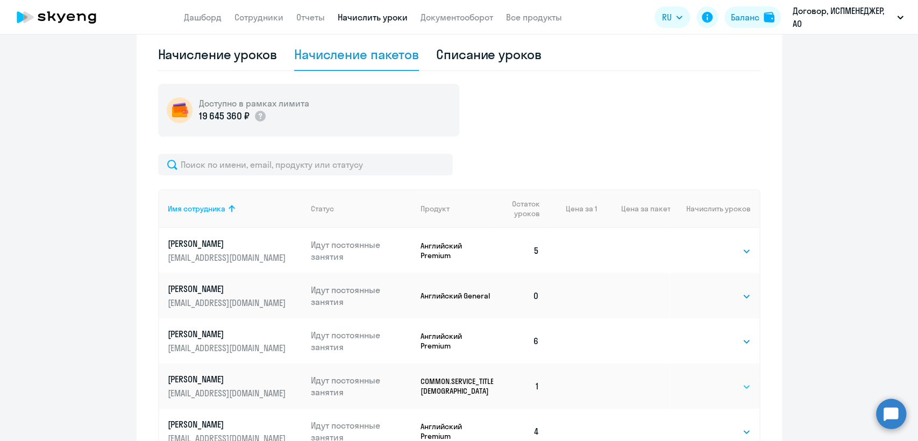
click at [726, 388] on select "Выбрать 4 8 16 32 64 96 128" at bounding box center [729, 386] width 44 height 13
select select "4"
click at [707, 380] on select "Выбрать 4 8 16 32 64 96 128" at bounding box center [729, 386] width 44 height 13
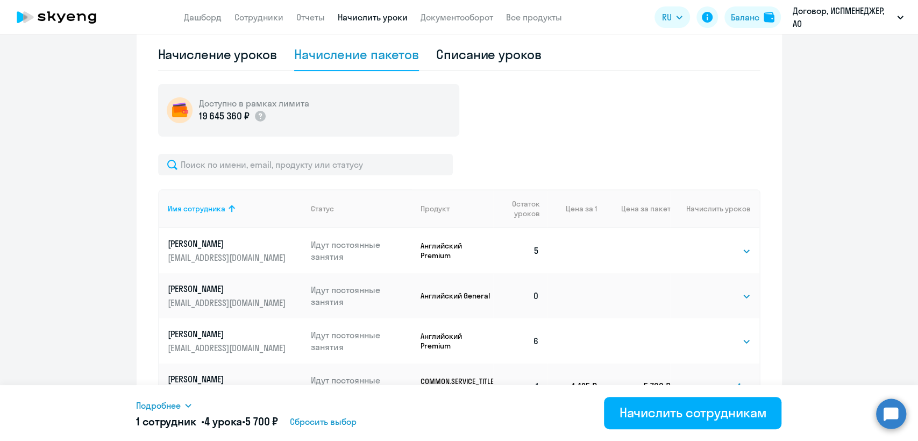
click at [849, 261] on ng-component "Автоначисления Новый шаблон Пока ничего не создано Создайте шаблон автоначислен…" at bounding box center [459, 259] width 918 height 936
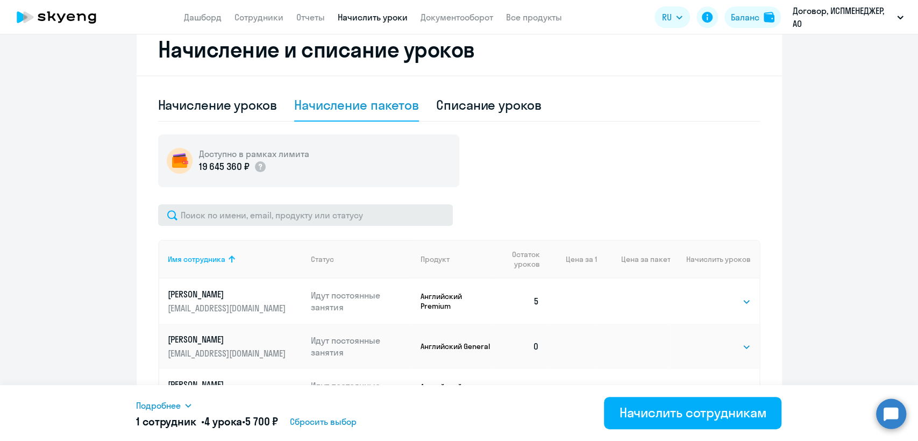
scroll to position [208, 0]
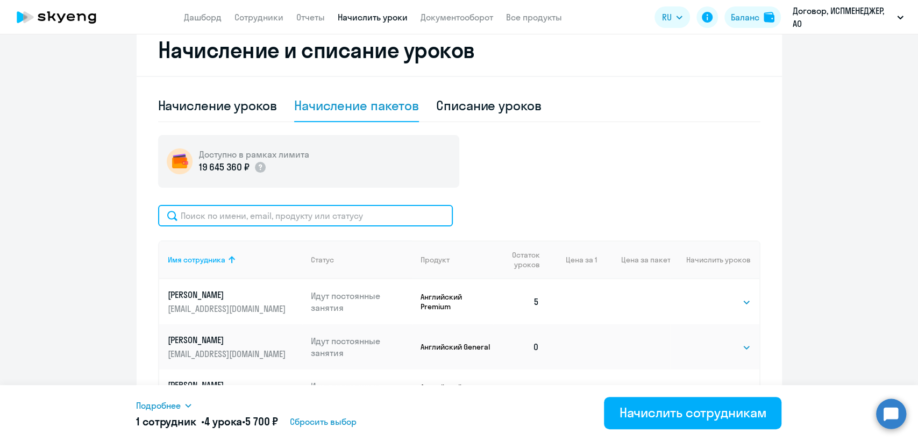
click at [239, 218] on input "text" at bounding box center [305, 216] width 295 height 22
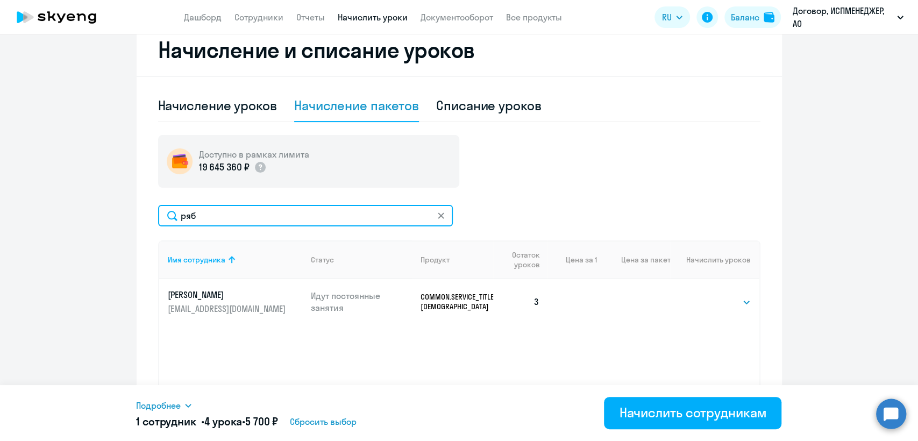
type input "ряб"
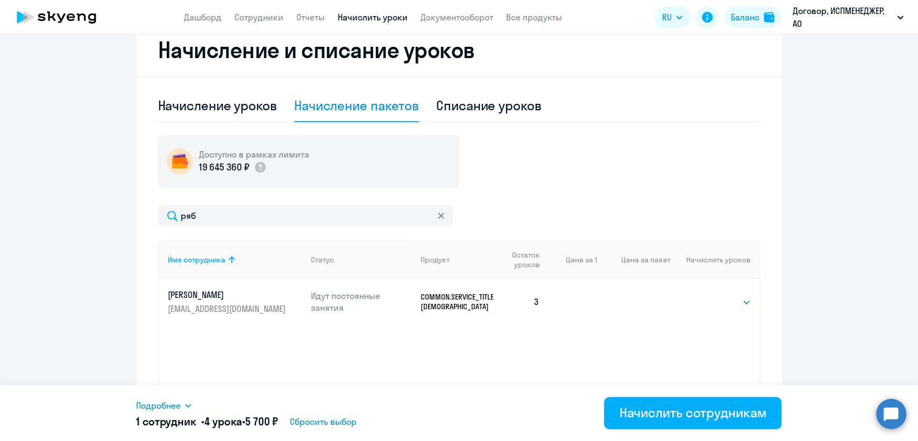
click at [465, 304] on p "COMMON.SERVICE_TITLE.LONG.[DEMOGRAPHIC_DATA]" at bounding box center [457, 301] width 73 height 19
click at [171, 309] on p "[EMAIL_ADDRESS][DOMAIN_NAME]" at bounding box center [228, 309] width 120 height 12
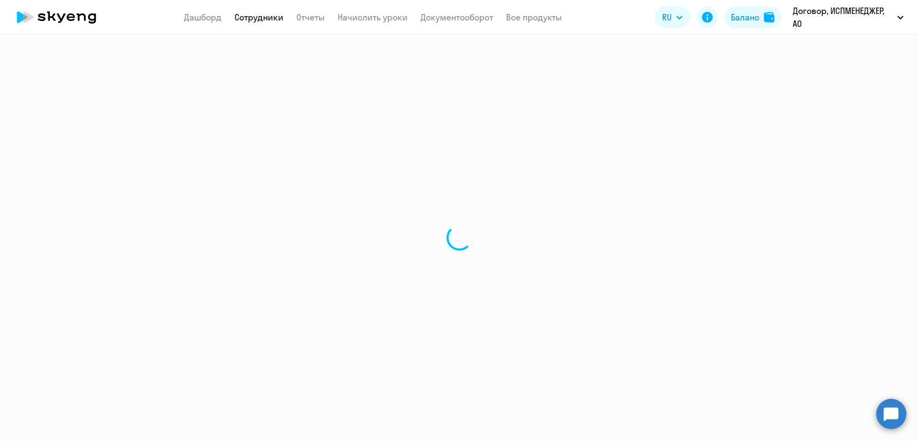
select select "others"
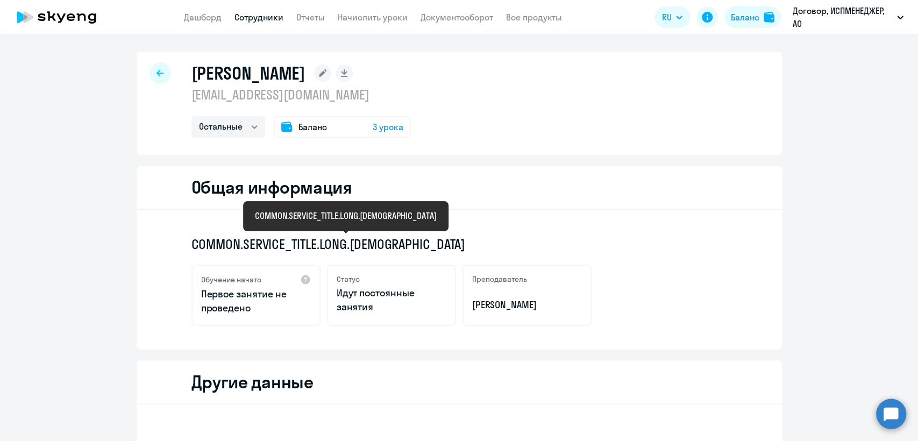
drag, startPoint x: 346, startPoint y: 239, endPoint x: 392, endPoint y: 238, distance: 45.2
click at [392, 238] on span "COMMON.SERVICE_TITLE.LONG.[DEMOGRAPHIC_DATA]" at bounding box center [328, 244] width 274 height 17
copy span "GERMAN"
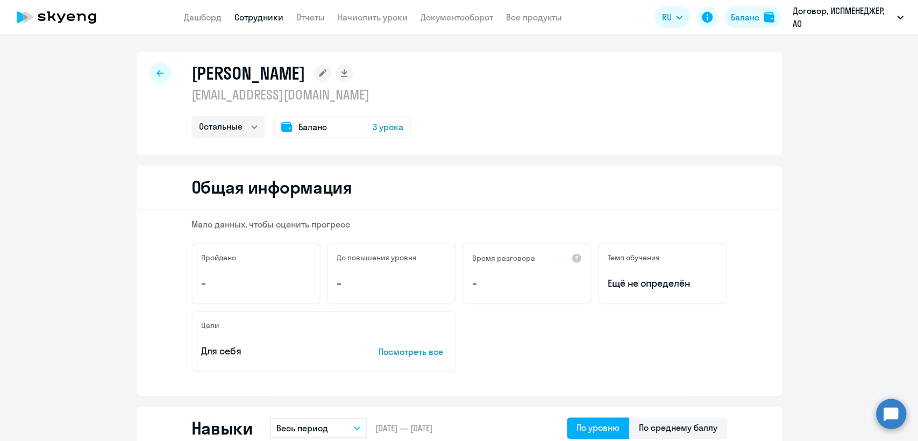
click at [150, 70] on div at bounding box center [161, 73] width 22 height 22
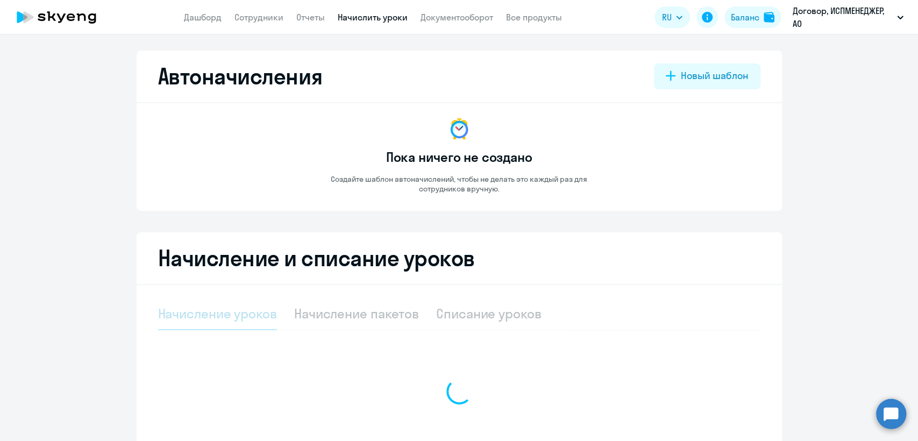
select select "10"
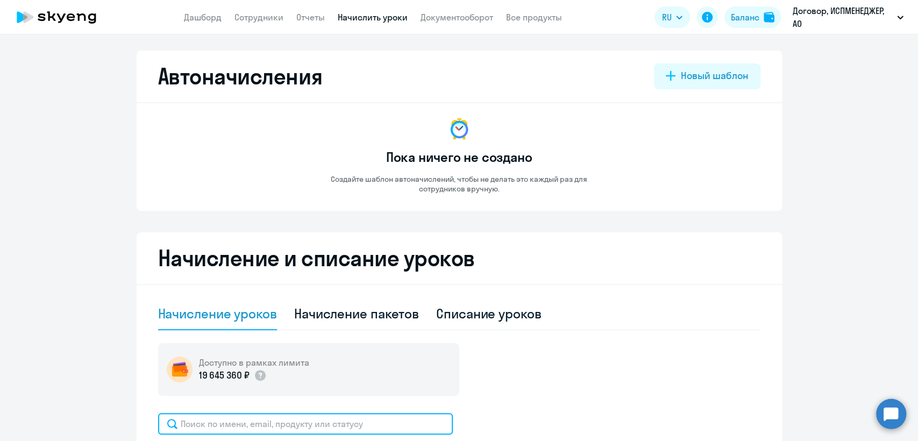
click at [188, 423] on input "text" at bounding box center [305, 424] width 295 height 22
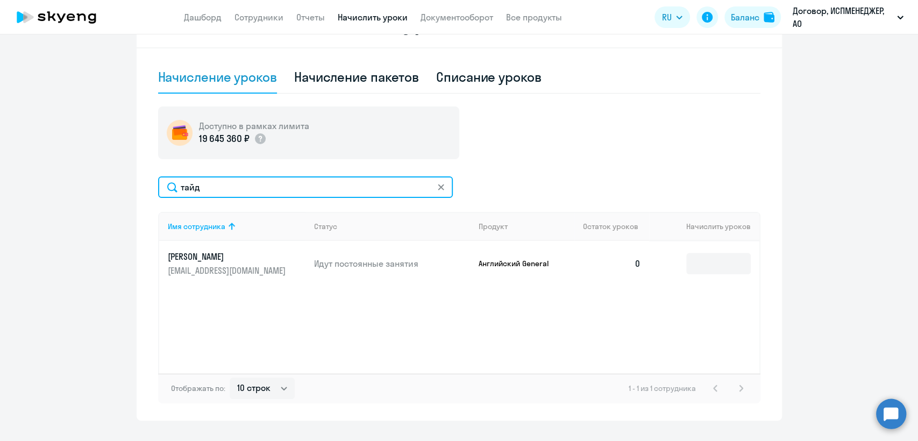
scroll to position [239, 0]
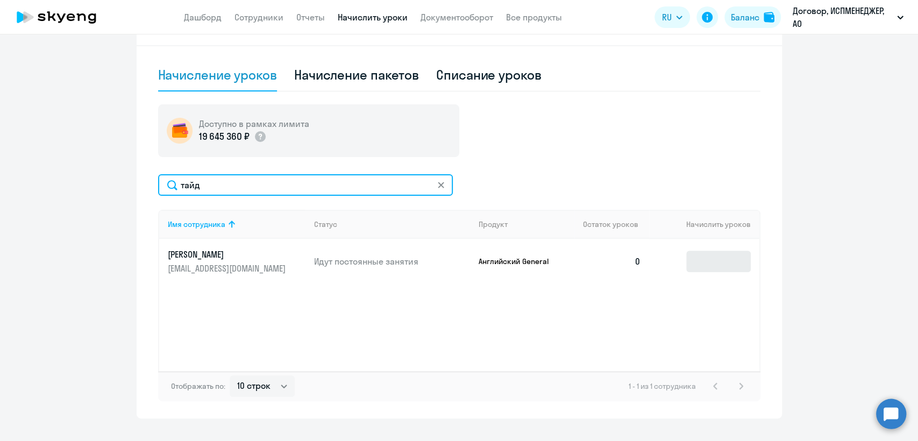
type input "тайд"
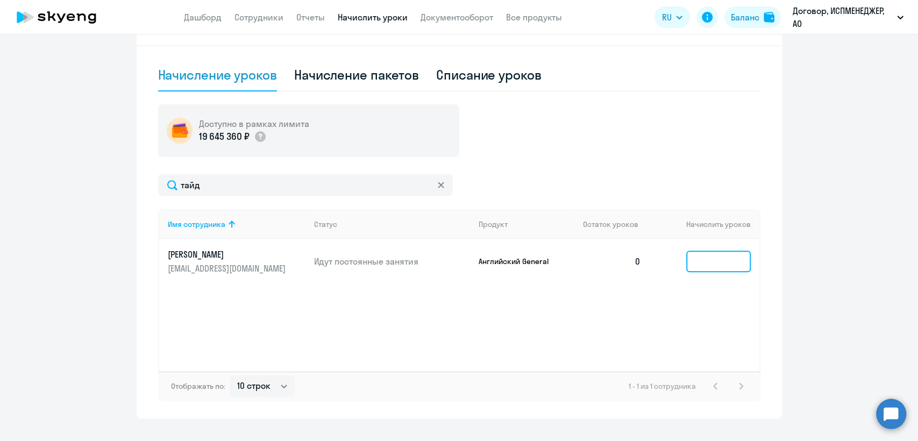
click at [708, 264] on input at bounding box center [718, 262] width 65 height 22
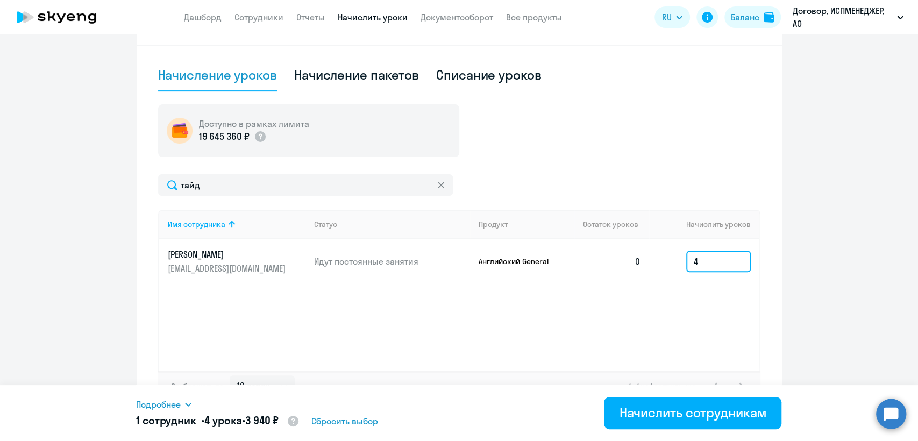
type input "4"
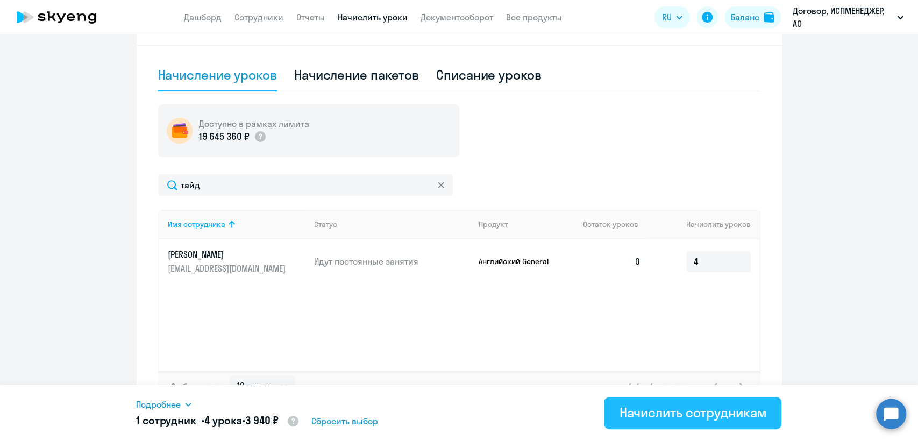
click at [682, 416] on div "Начислить сотрудникам" at bounding box center [692, 412] width 147 height 17
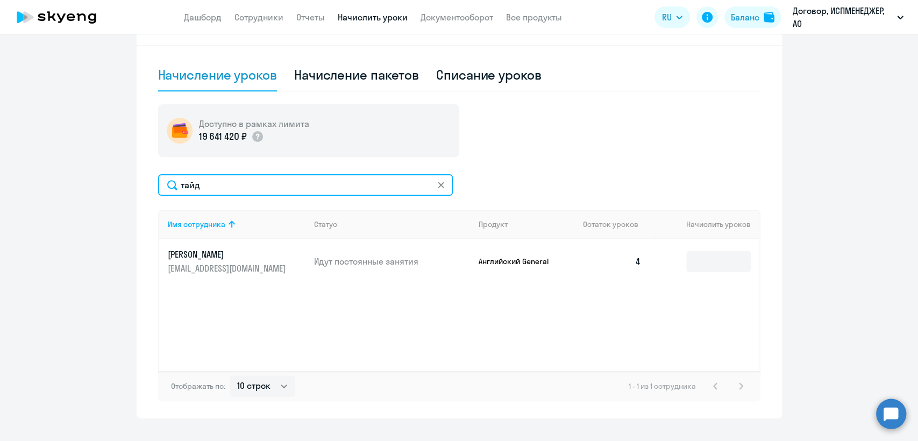
drag, startPoint x: 203, startPoint y: 184, endPoint x: 158, endPoint y: 184, distance: 45.2
click at [158, 184] on input "тайд" at bounding box center [305, 185] width 295 height 22
type input "литв"
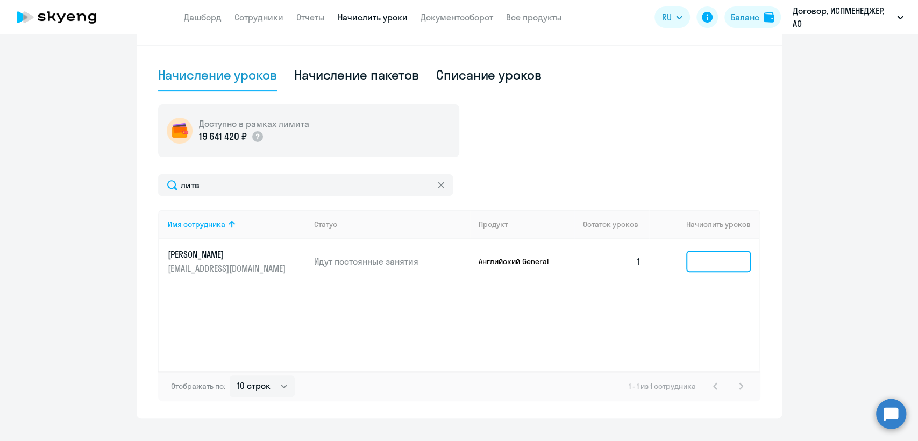
click at [697, 259] on input at bounding box center [718, 262] width 65 height 22
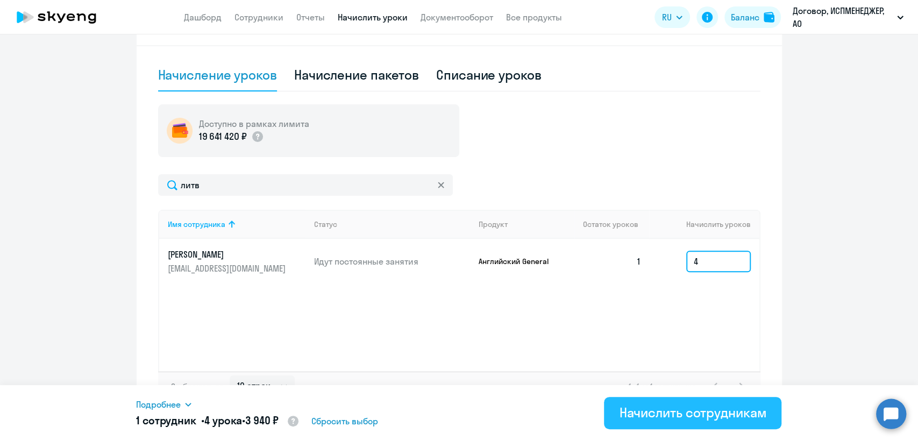
type input "4"
click at [670, 407] on div "Начислить сотрудникам" at bounding box center [692, 412] width 147 height 17
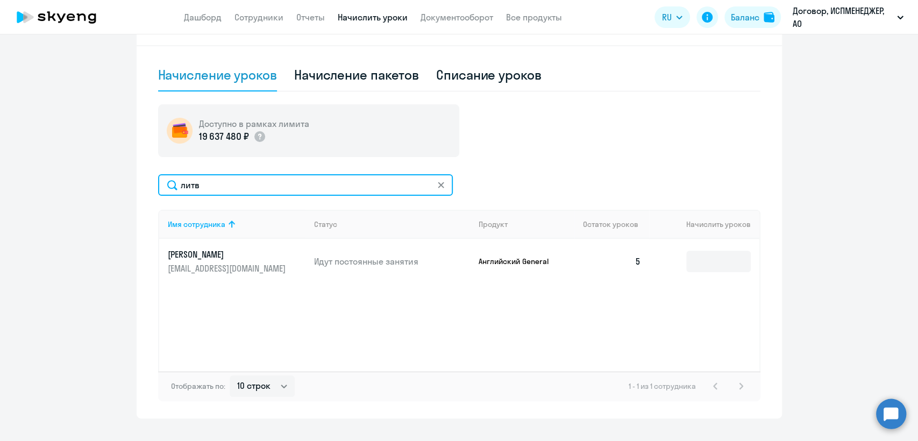
drag, startPoint x: 200, startPoint y: 184, endPoint x: 166, endPoint y: 183, distance: 33.4
click at [166, 183] on input "литв" at bounding box center [305, 185] width 295 height 22
type input "черн"
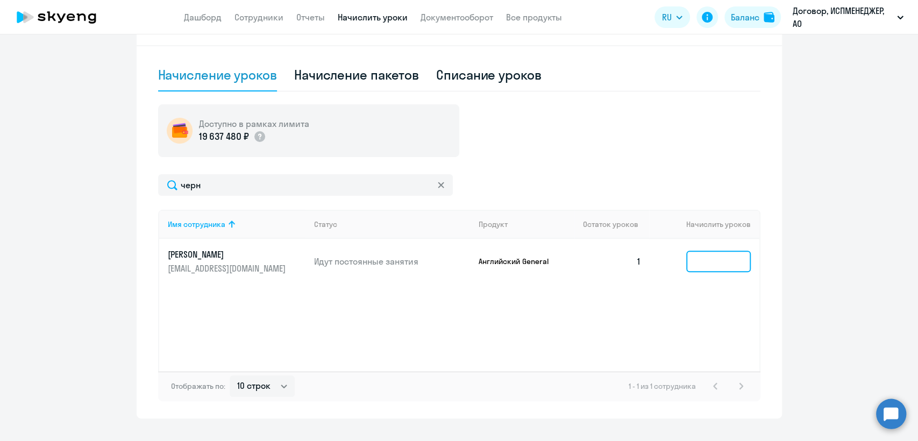
click at [702, 255] on input at bounding box center [718, 262] width 65 height 22
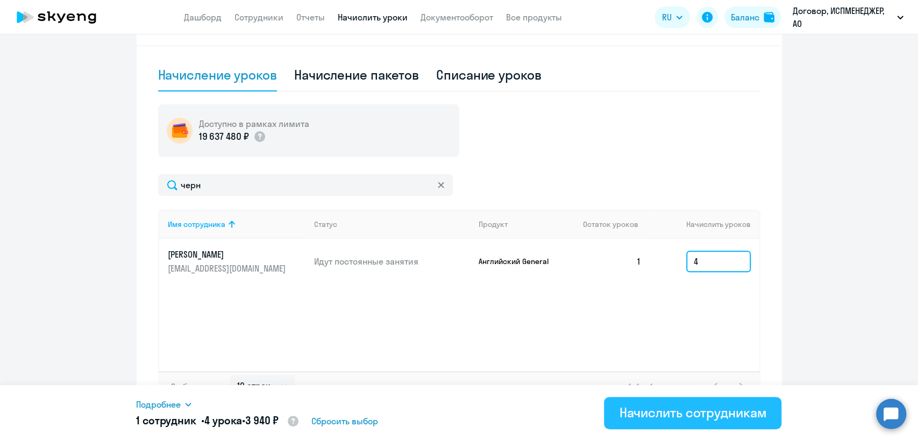
type input "4"
click at [707, 415] on div "Начислить сотрудникам" at bounding box center [692, 412] width 147 height 17
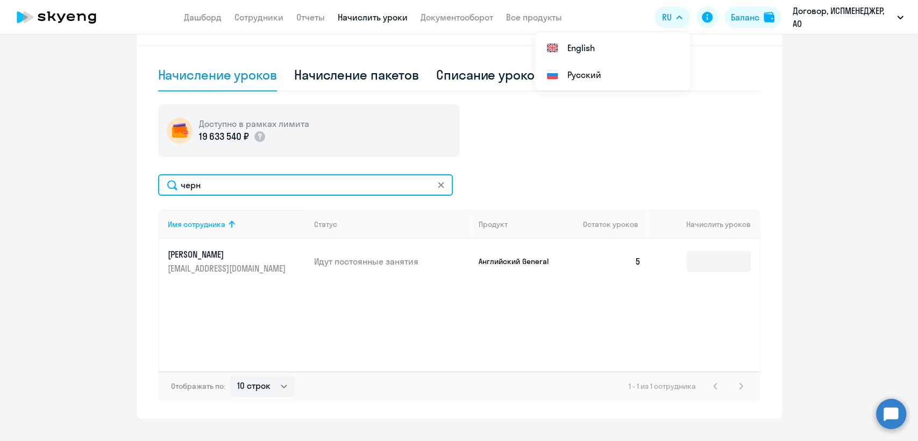
drag, startPoint x: 207, startPoint y: 184, endPoint x: 174, endPoint y: 184, distance: 32.8
click at [174, 184] on input "черн" at bounding box center [305, 185] width 295 height 22
type input "воло"
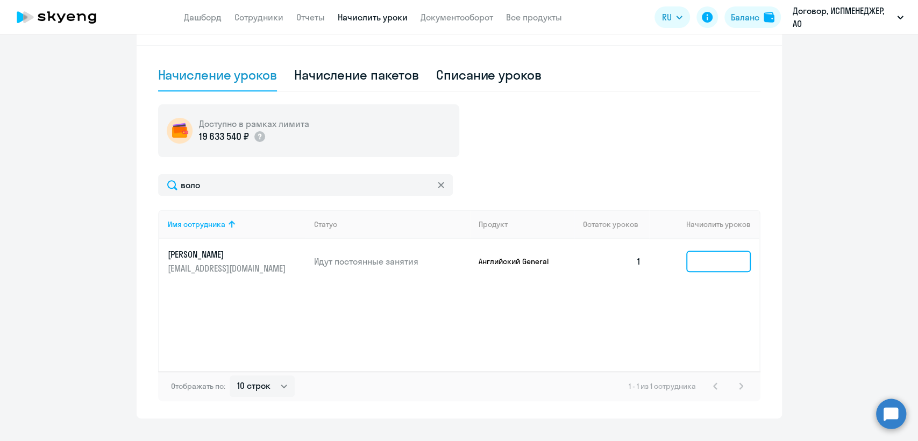
click at [691, 258] on input at bounding box center [718, 262] width 65 height 22
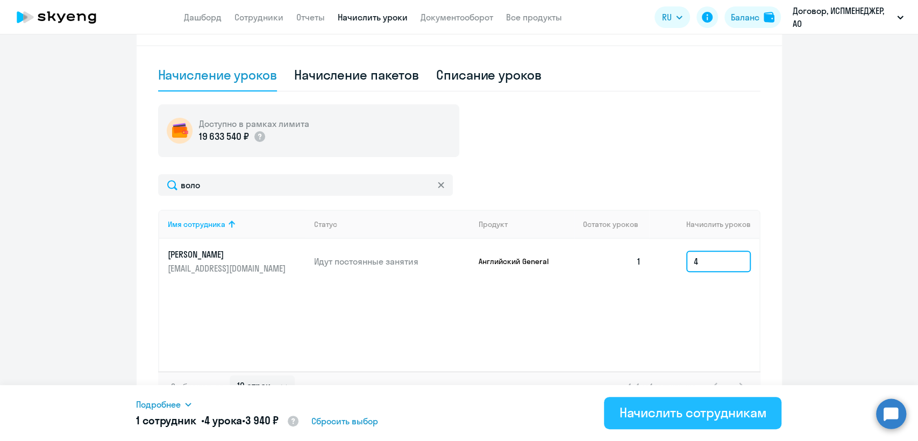
type input "4"
click at [696, 420] on div "Начислить сотрудникам" at bounding box center [692, 412] width 147 height 17
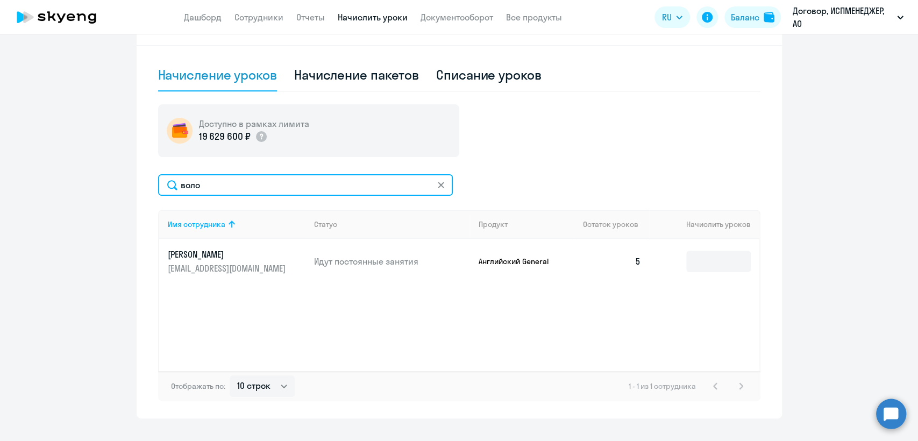
drag, startPoint x: 212, startPoint y: 188, endPoint x: 153, endPoint y: 183, distance: 58.8
click at [158, 183] on input "воло" at bounding box center [305, 185] width 295 height 22
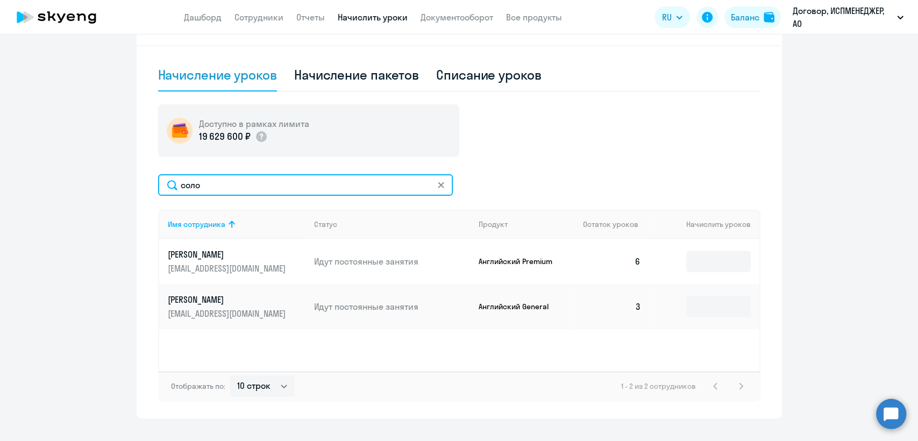
type input "соло"
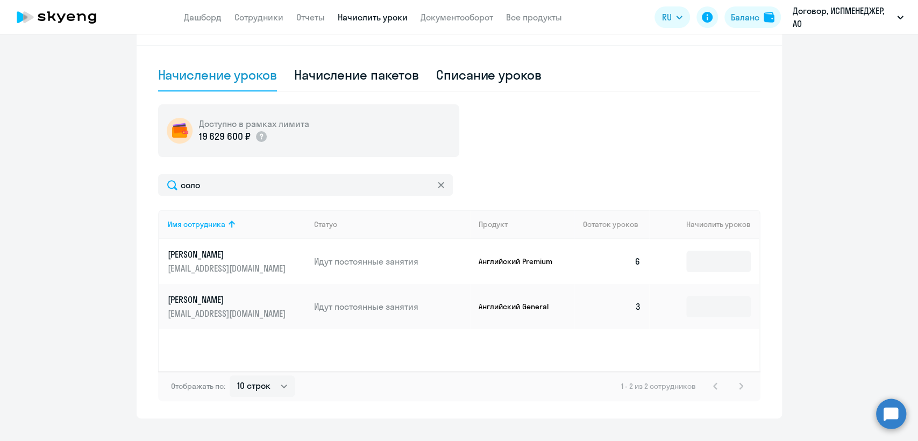
click at [264, 300] on p "[PERSON_NAME]" at bounding box center [228, 300] width 120 height 12
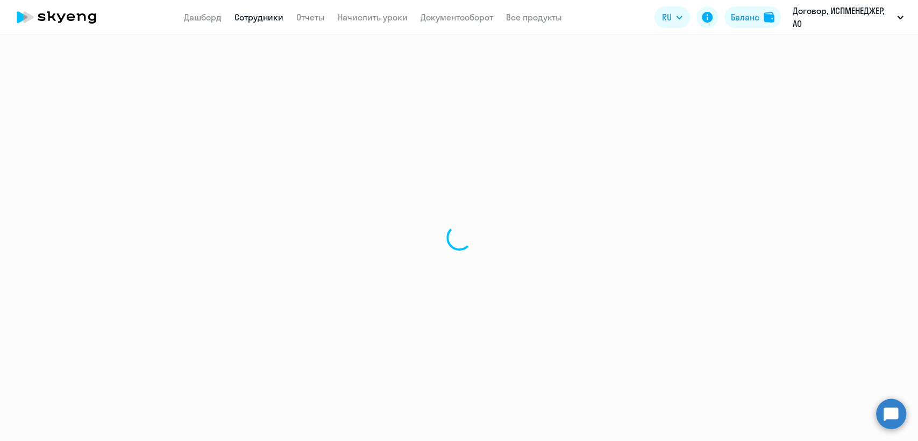
select select "english"
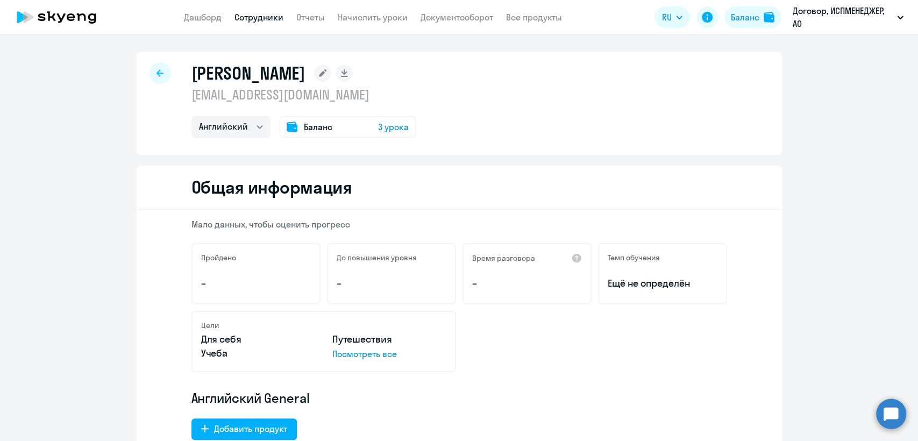
click at [157, 66] on div at bounding box center [161, 73] width 22 height 22
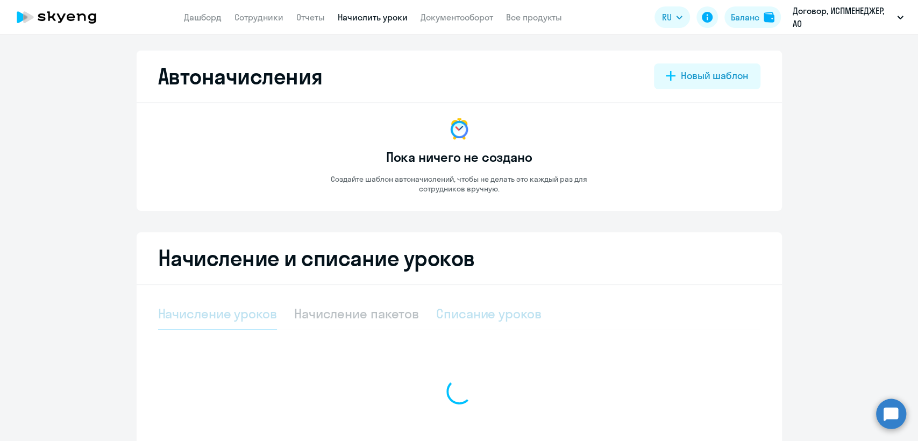
select select "10"
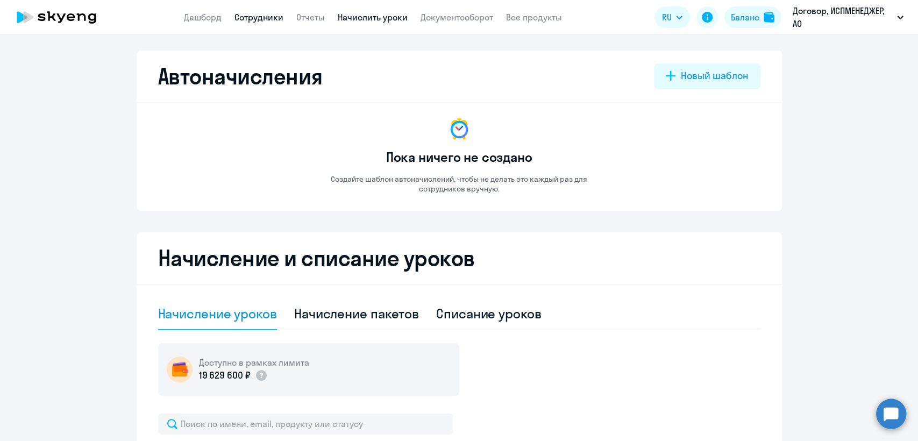
click at [267, 23] on link "Сотрудники" at bounding box center [258, 17] width 49 height 11
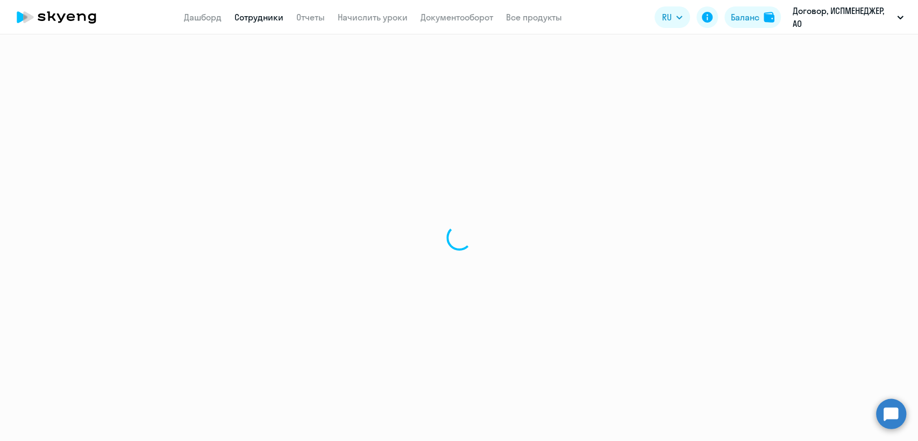
select select "30"
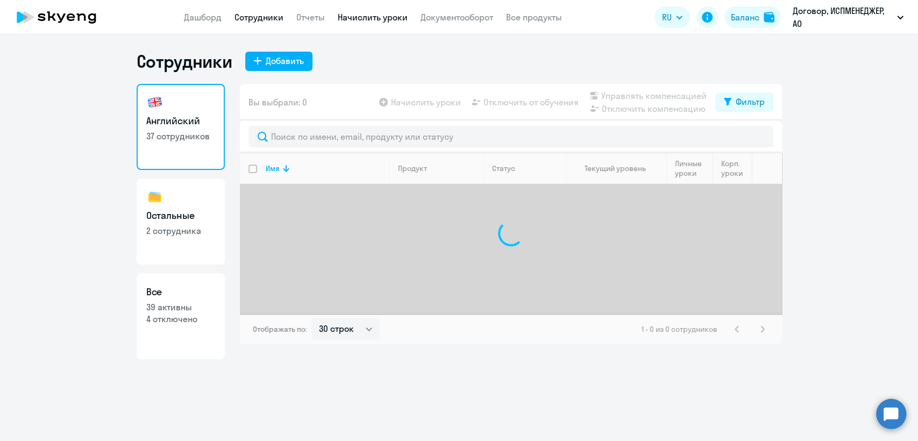
click at [399, 19] on link "Начислить уроки" at bounding box center [373, 17] width 70 height 11
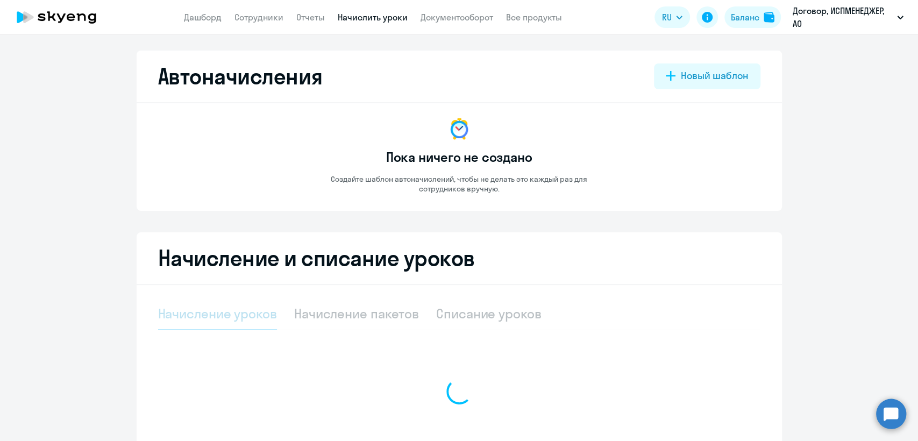
select select "10"
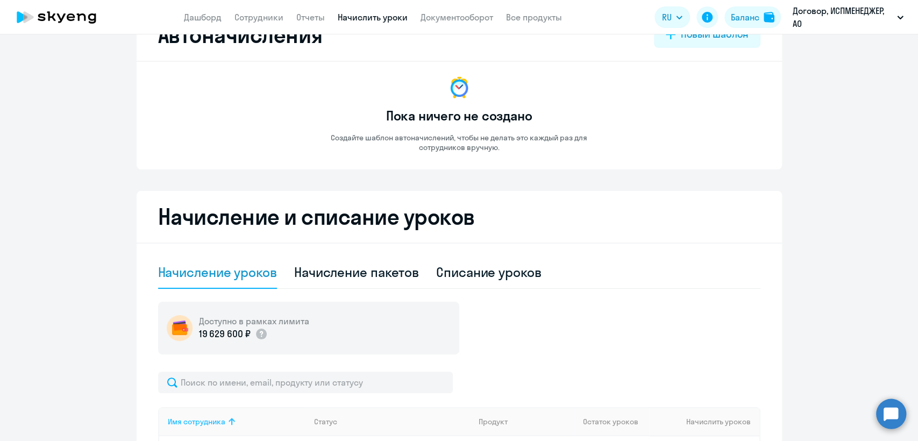
scroll to position [60, 0]
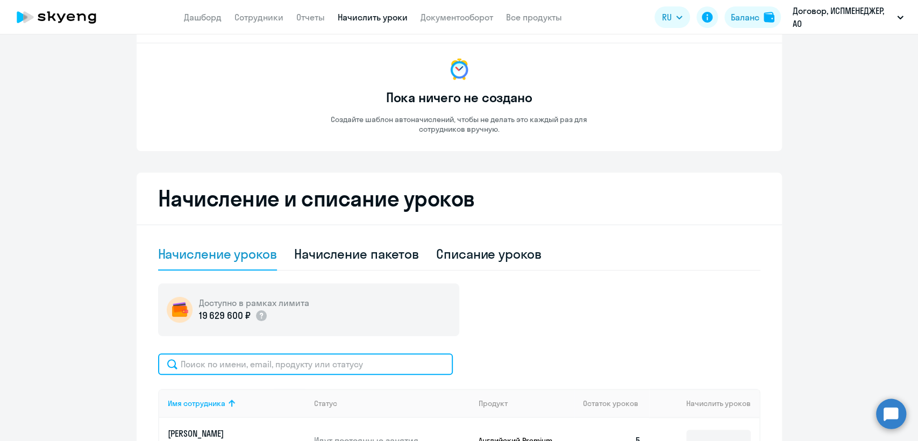
click at [204, 359] on input "text" at bounding box center [305, 364] width 295 height 22
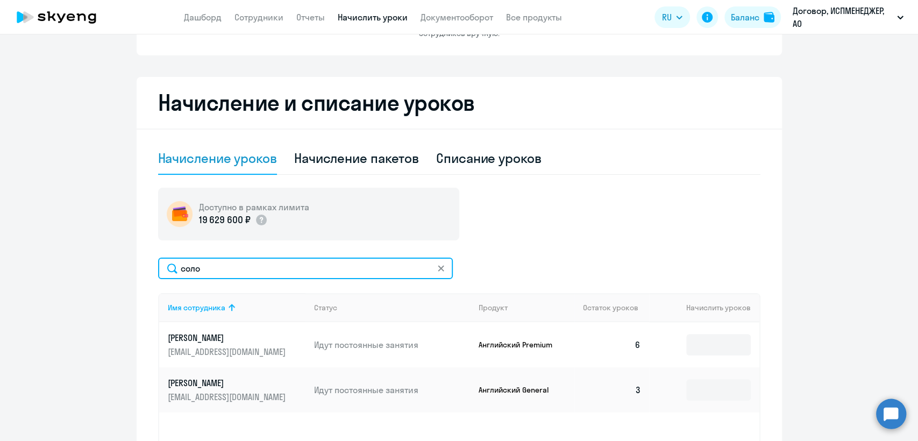
scroll to position [179, 0]
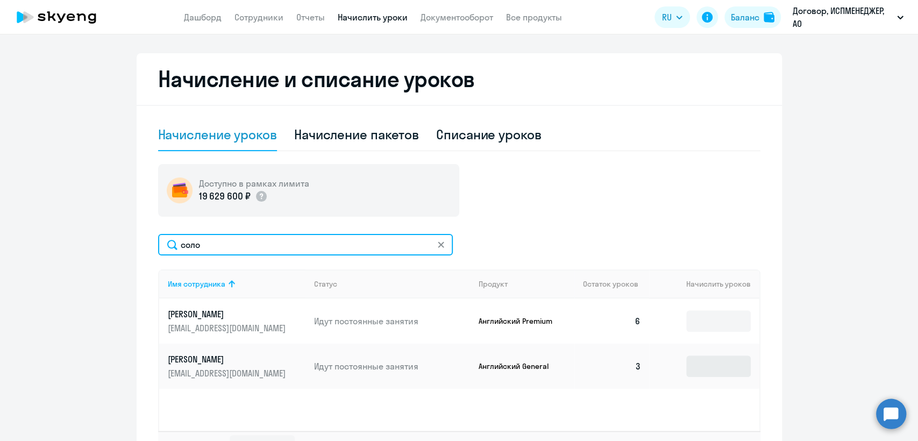
type input "соло"
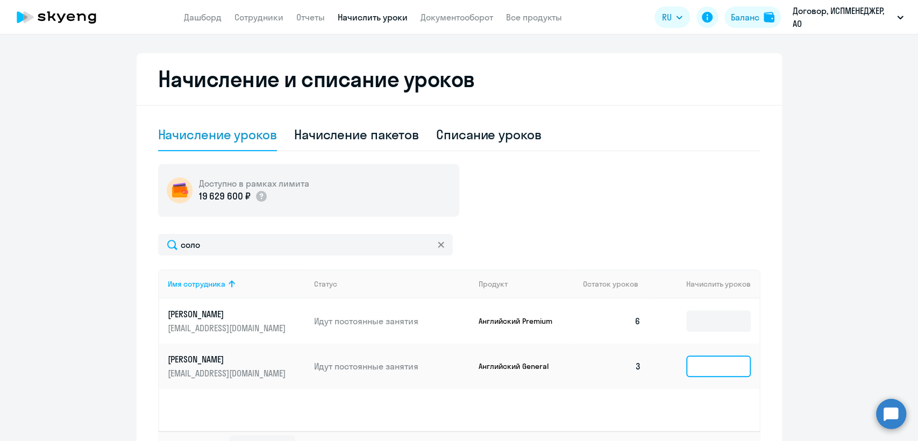
click at [686, 363] on input at bounding box center [718, 367] width 65 height 22
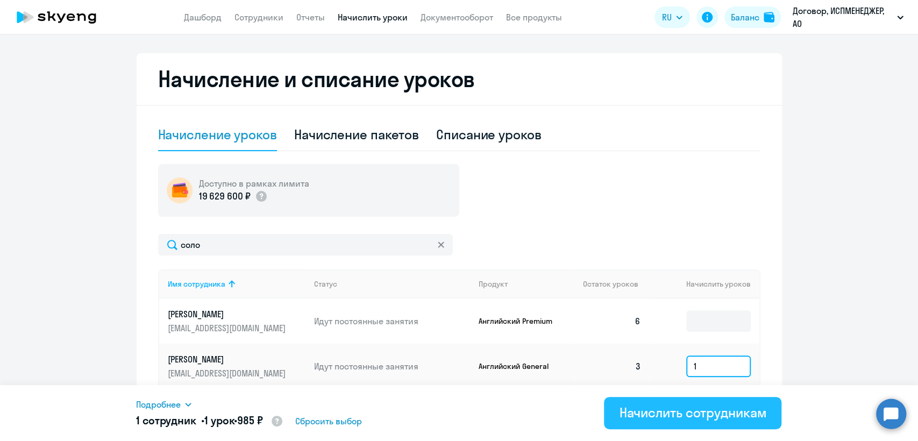
type input "1"
click at [681, 414] on div "Начислить сотрудникам" at bounding box center [692, 412] width 147 height 17
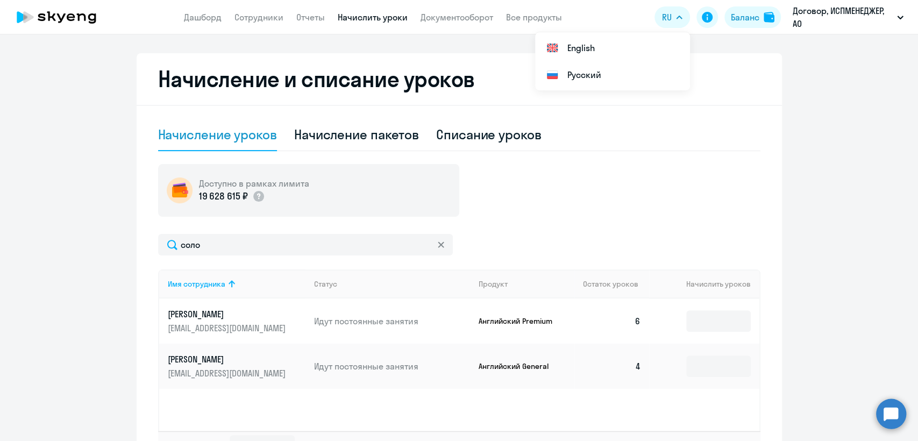
click at [196, 323] on p "[EMAIL_ADDRESS][DOMAIN_NAME]" at bounding box center [228, 328] width 120 height 12
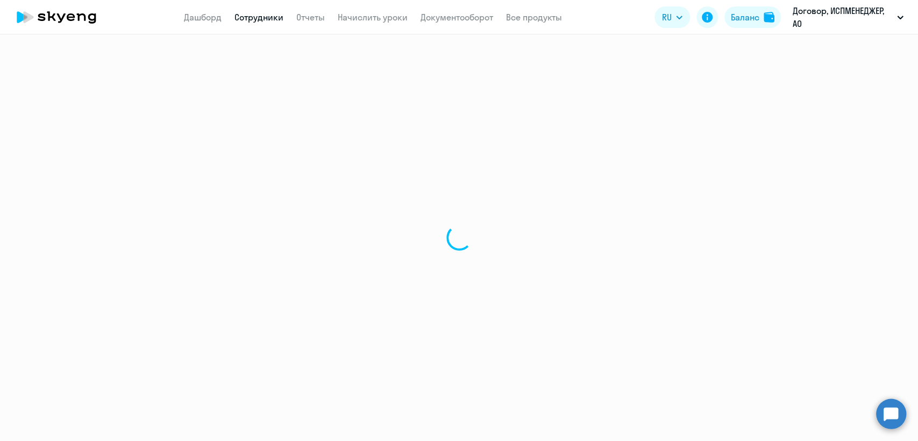
select select "english"
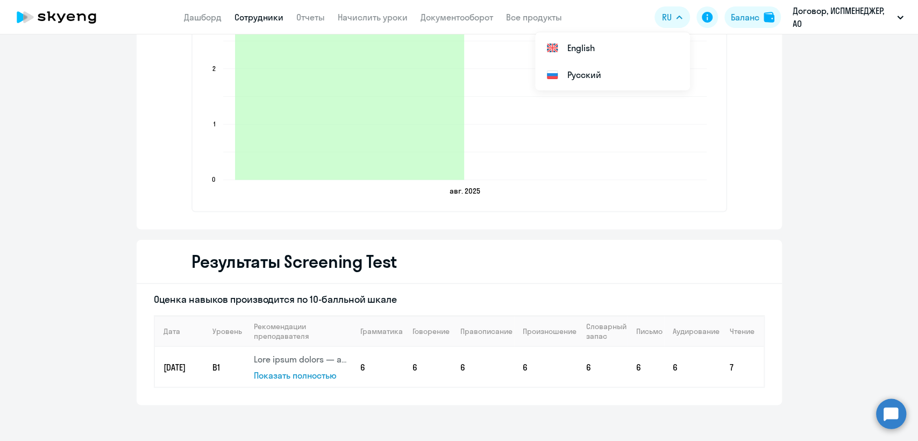
scroll to position [1346, 0]
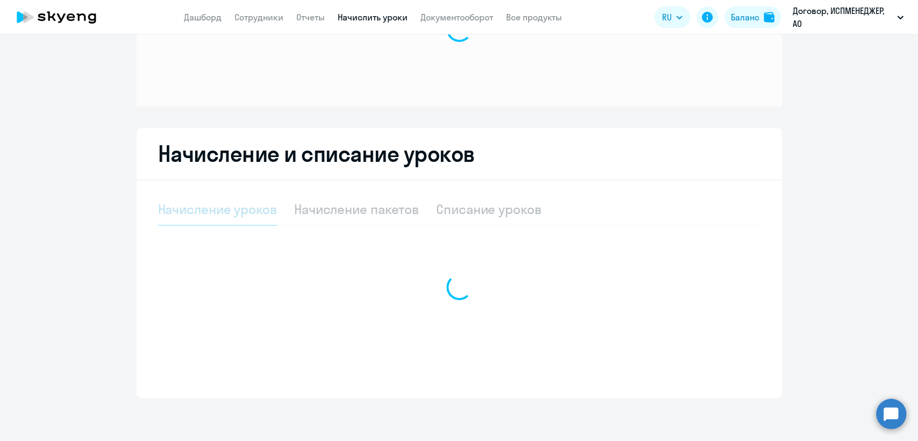
scroll to position [99, 0]
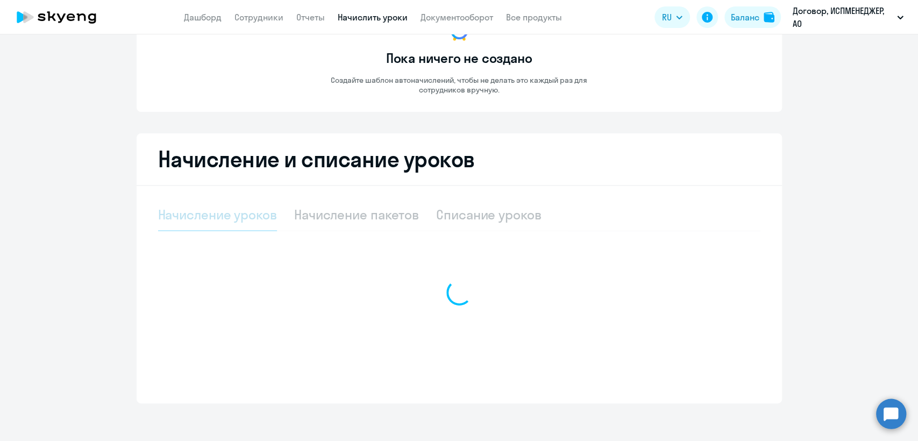
select select "10"
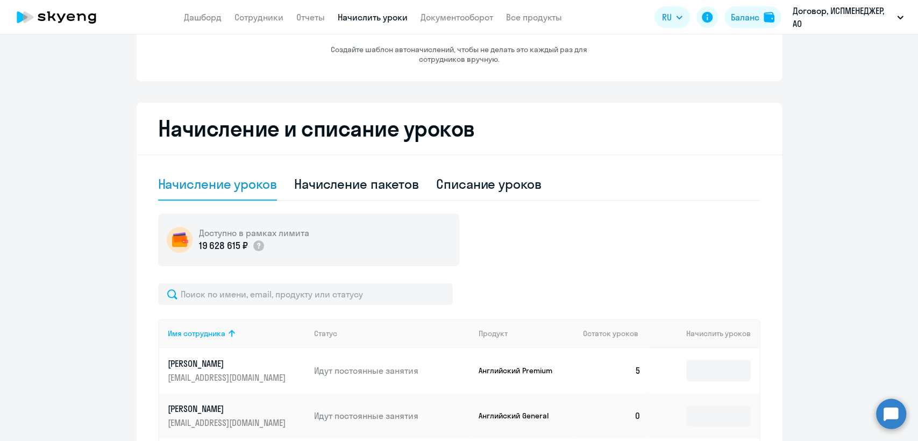
scroll to position [159, 0]
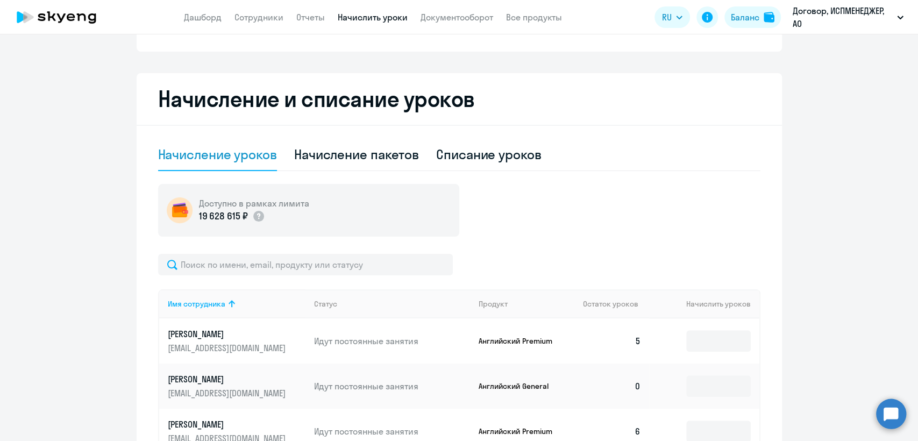
click at [184, 376] on p "[PERSON_NAME]" at bounding box center [228, 379] width 120 height 12
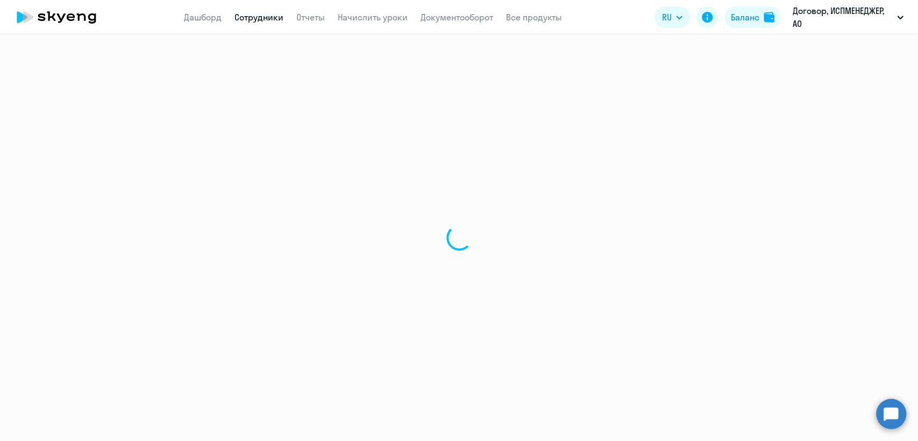
select select "english"
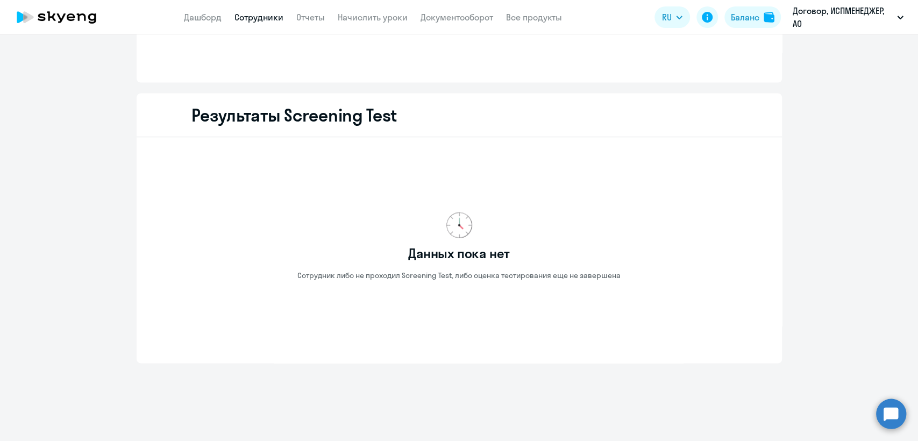
scroll to position [1059, 0]
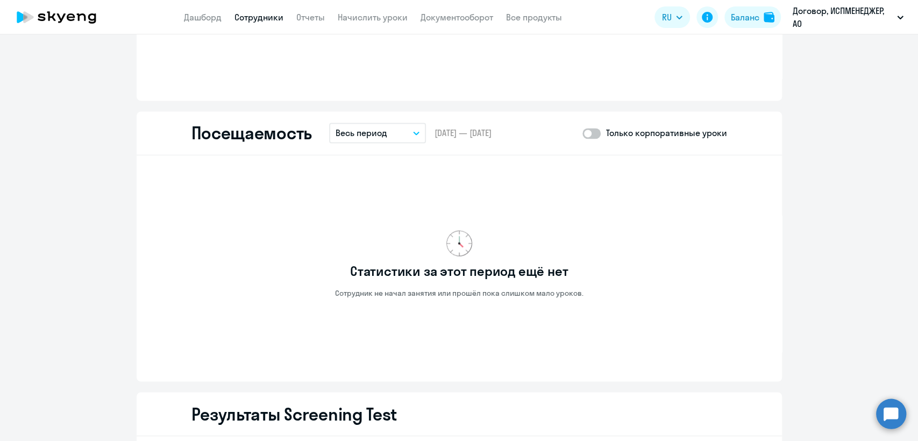
click at [413, 133] on icon "button" at bounding box center [416, 133] width 6 height 4
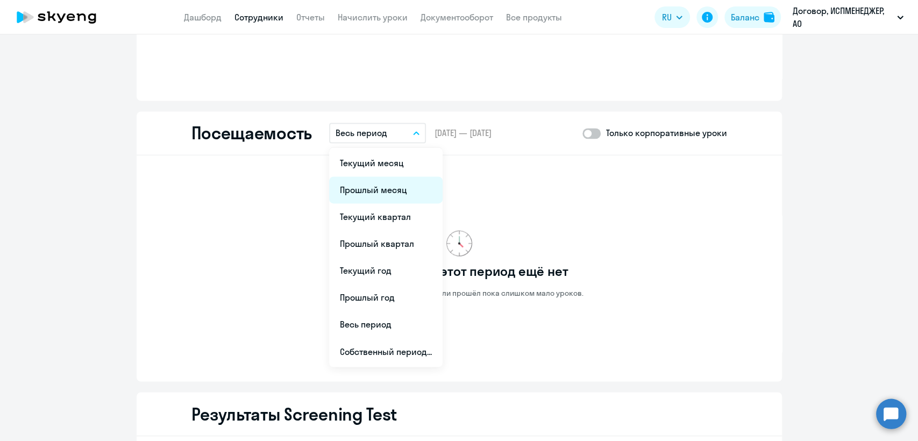
click at [385, 191] on li "Прошлый месяц" at bounding box center [385, 189] width 113 height 27
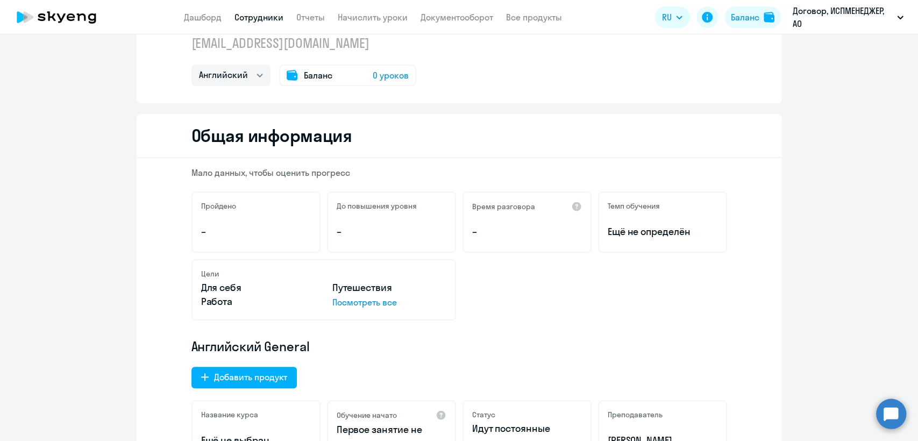
scroll to position [0, 0]
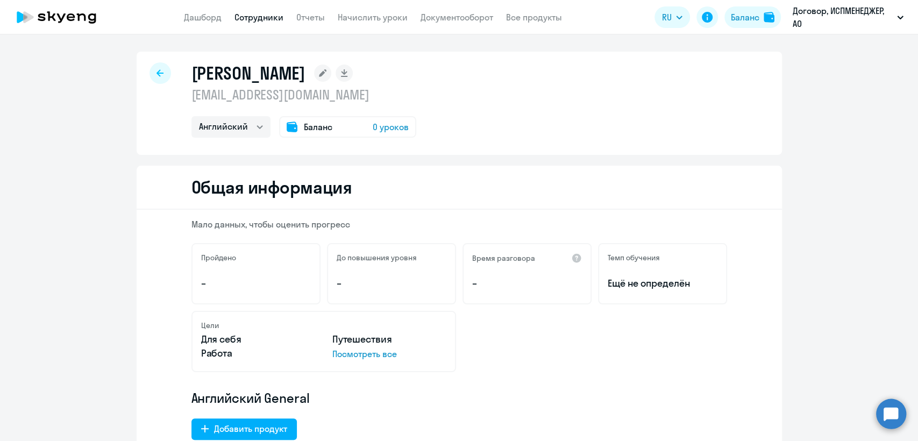
click at [312, 123] on span "Баланс" at bounding box center [318, 126] width 29 height 13
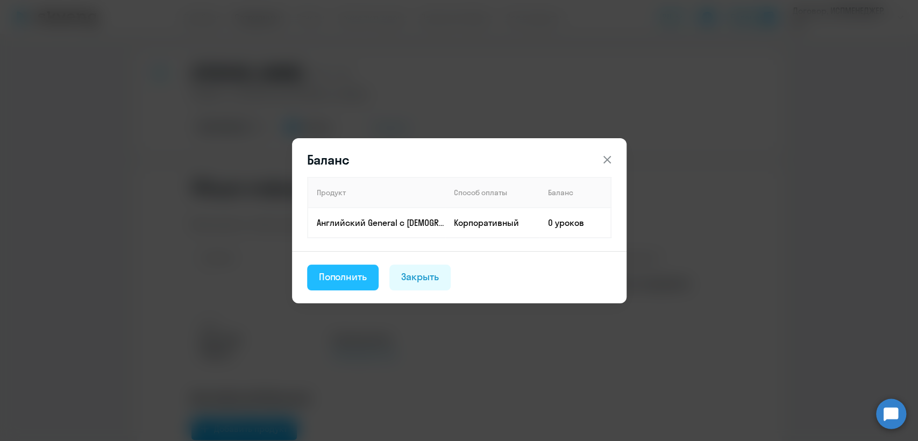
click at [349, 280] on div "Пополнить" at bounding box center [343, 277] width 48 height 14
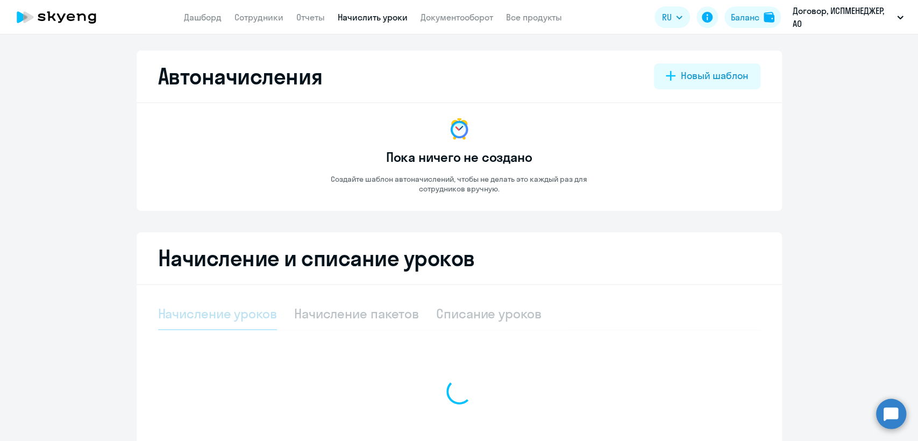
select select "10"
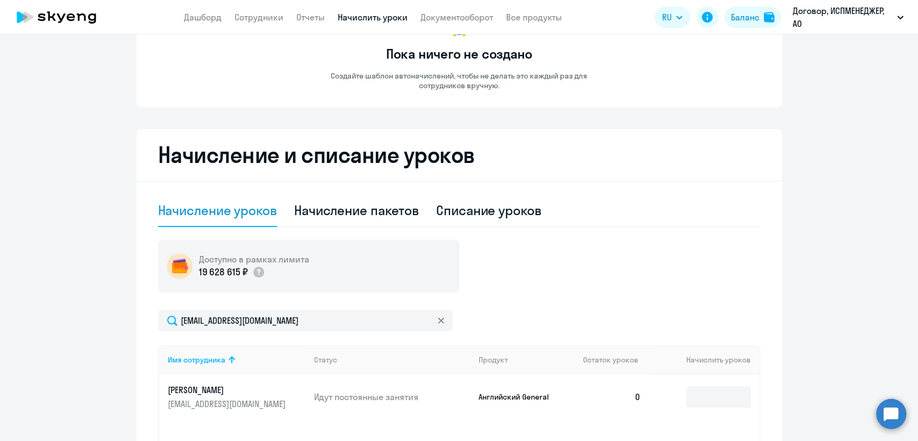
scroll to position [239, 0]
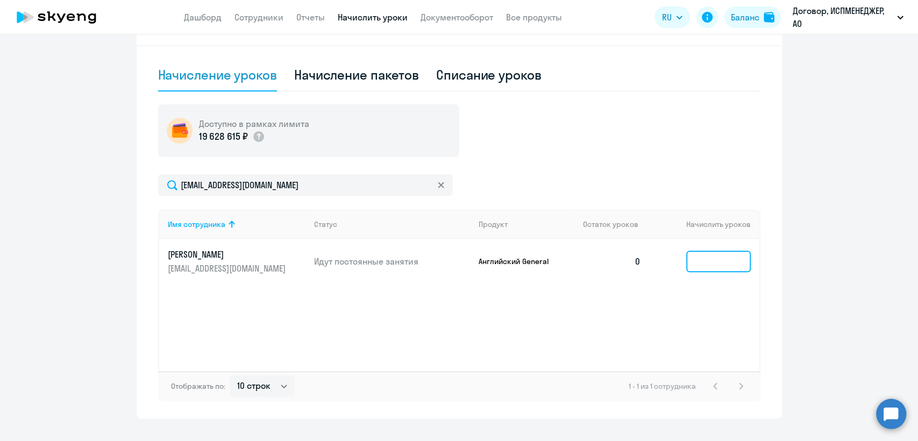
click at [697, 262] on input at bounding box center [718, 262] width 65 height 22
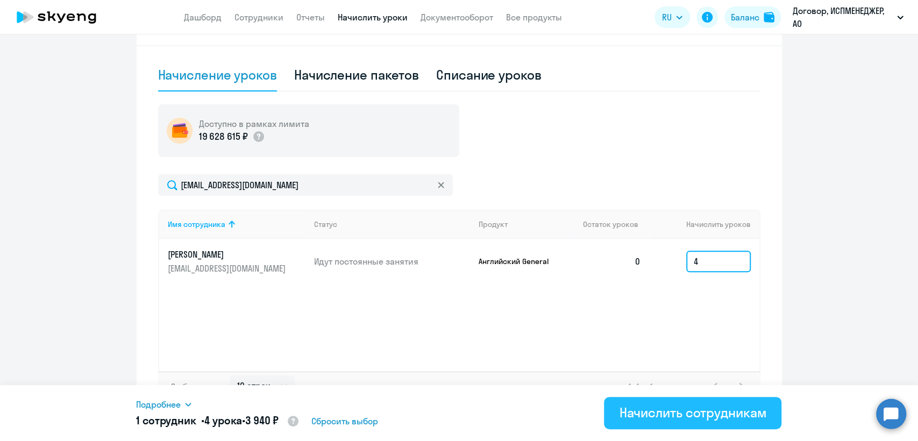
type input "4"
click at [671, 414] on div "Начислить сотрудникам" at bounding box center [692, 412] width 147 height 17
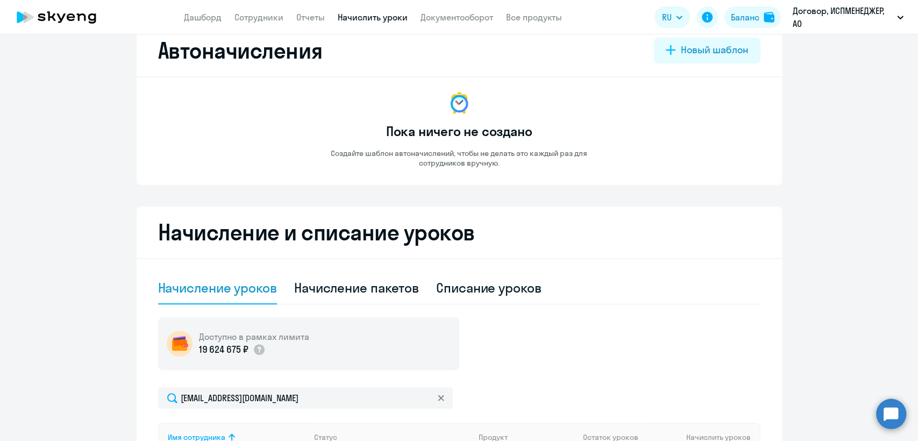
scroll to position [0, 0]
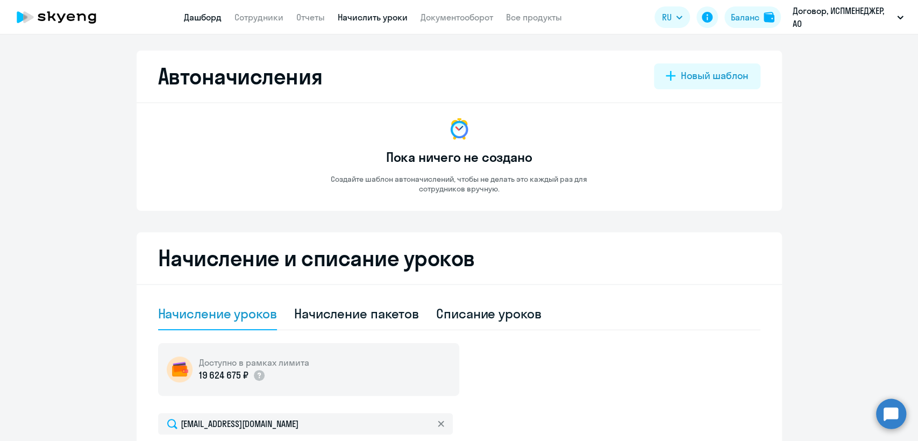
click at [220, 16] on link "Дашборд" at bounding box center [203, 17] width 38 height 11
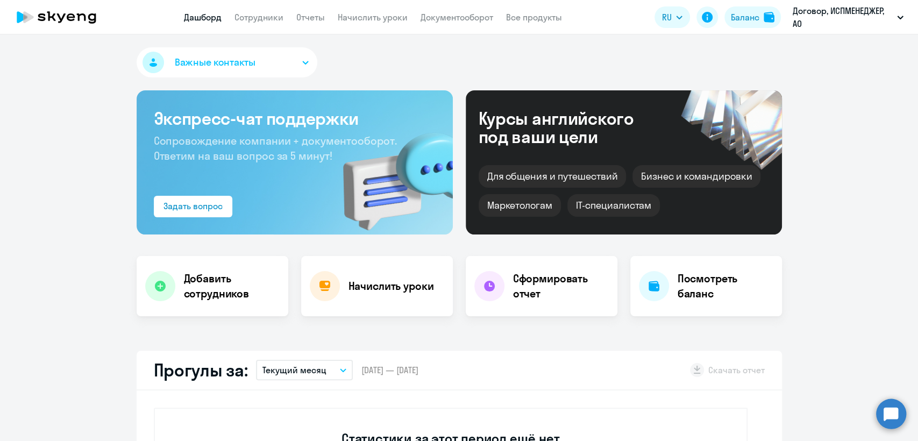
select select "30"
